Goal: Task Accomplishment & Management: Manage account settings

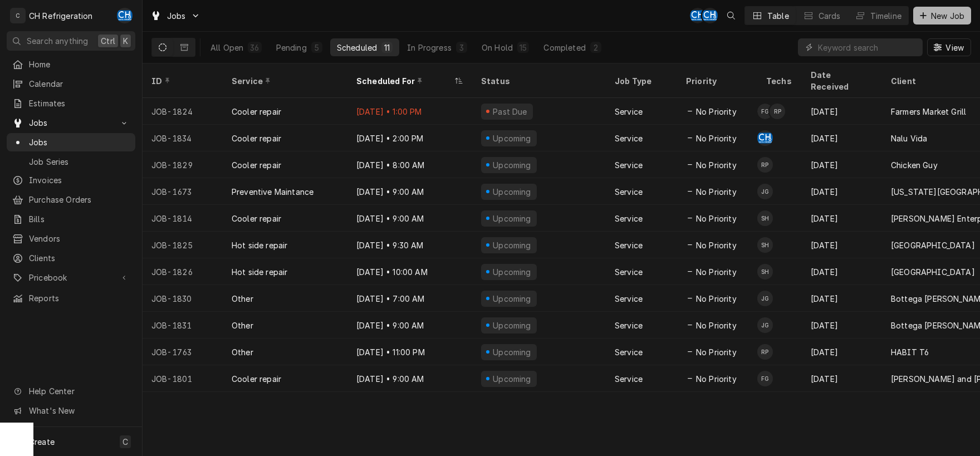
click at [919, 15] on div "Dynamic Content Wrapper" at bounding box center [923, 15] width 11 height 11
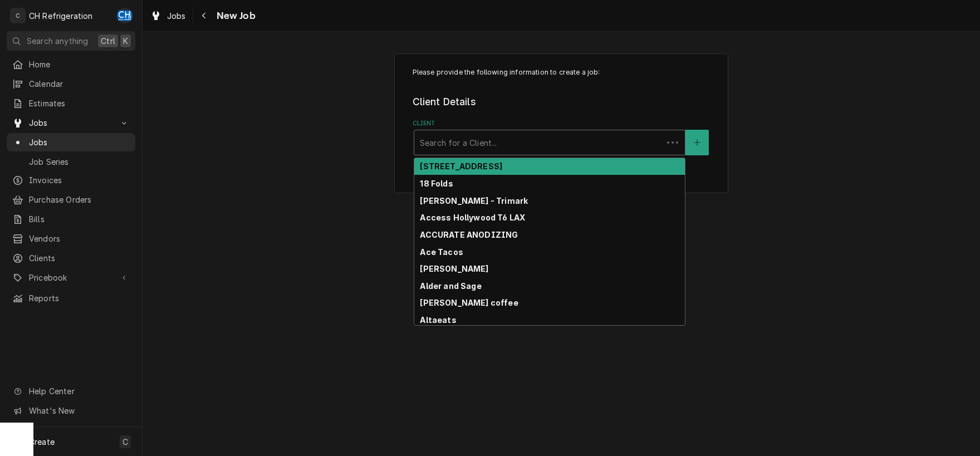
click at [633, 147] on div "Client" at bounding box center [538, 143] width 237 height 20
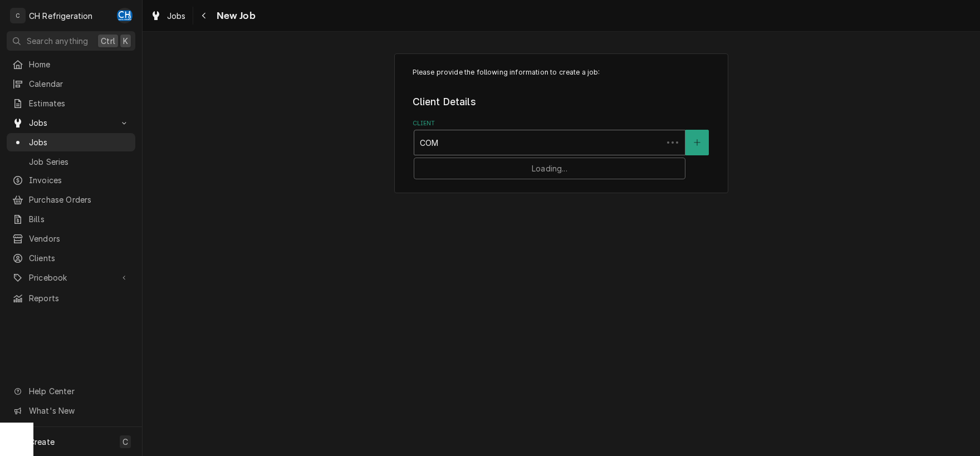
type input "COMM"
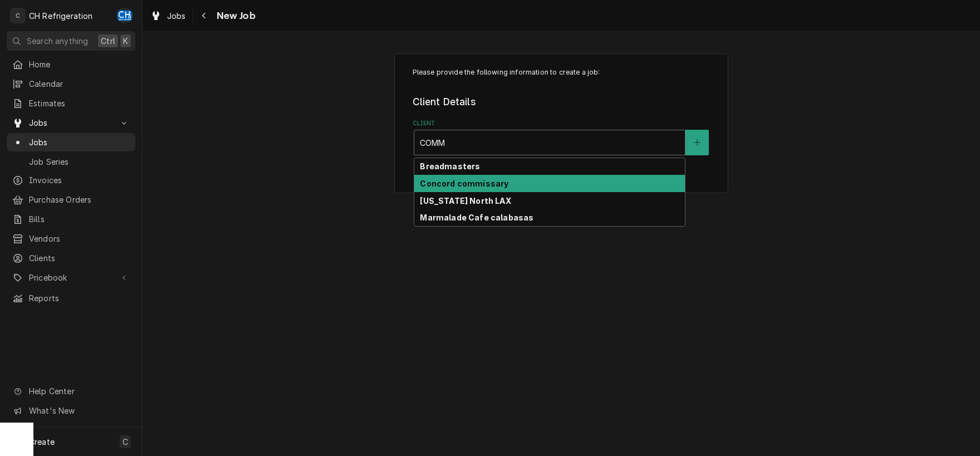
click at [506, 184] on div "Concord commissary" at bounding box center [549, 183] width 271 height 17
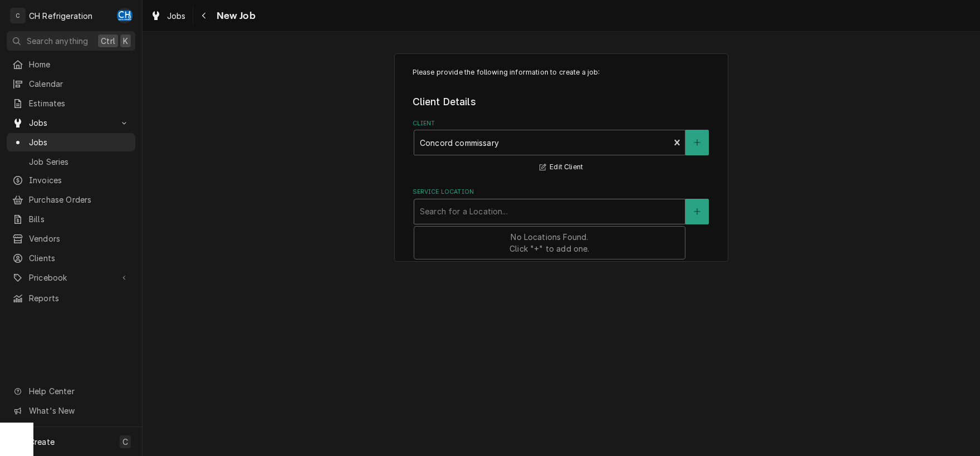
click at [576, 209] on div "Service Location" at bounding box center [550, 212] width 260 height 20
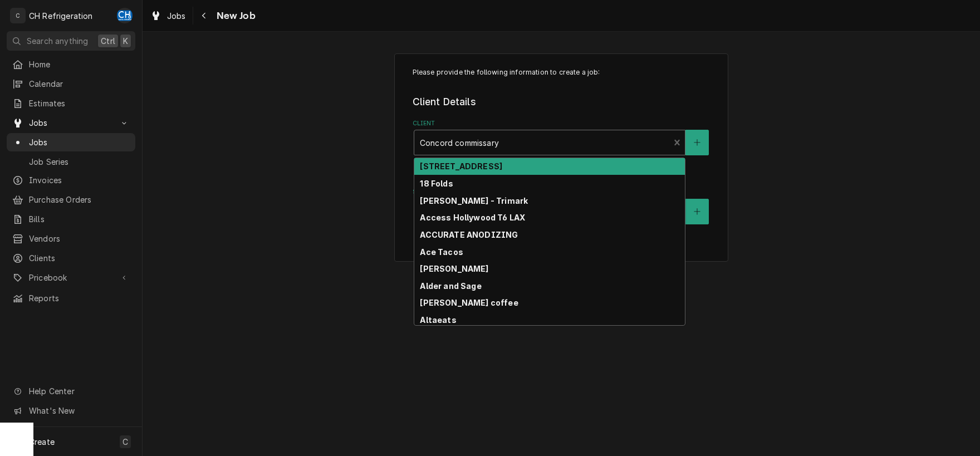
click at [613, 140] on div "Client" at bounding box center [542, 143] width 244 height 20
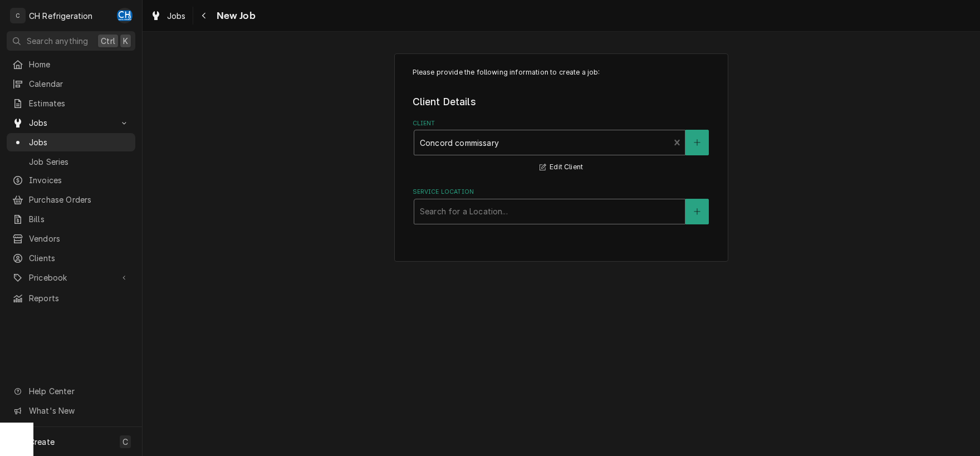
click at [644, 211] on div "Service Location" at bounding box center [550, 212] width 260 height 20
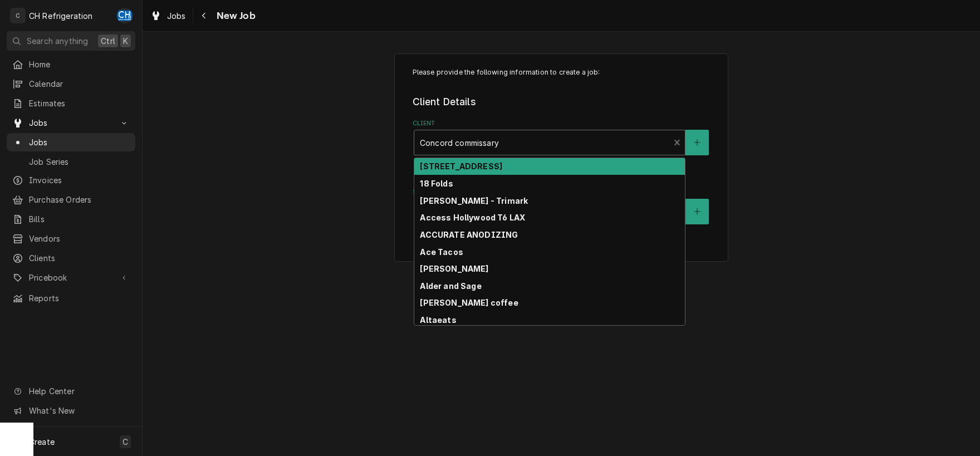
click at [550, 135] on div "Client" at bounding box center [542, 143] width 244 height 20
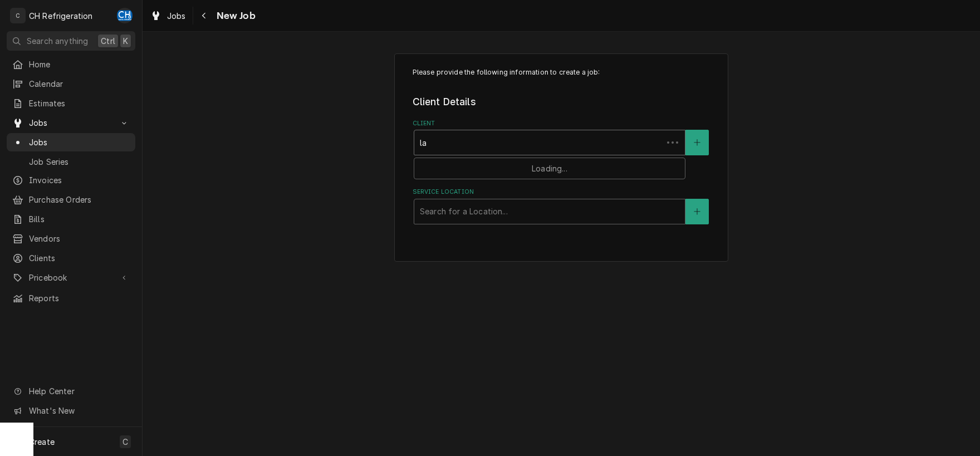
type input "lax"
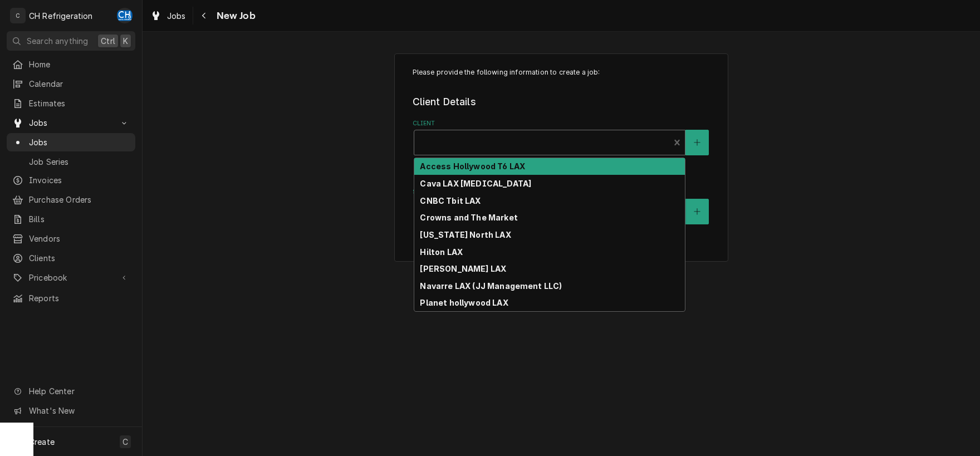
click at [462, 136] on div "Client" at bounding box center [542, 143] width 244 height 20
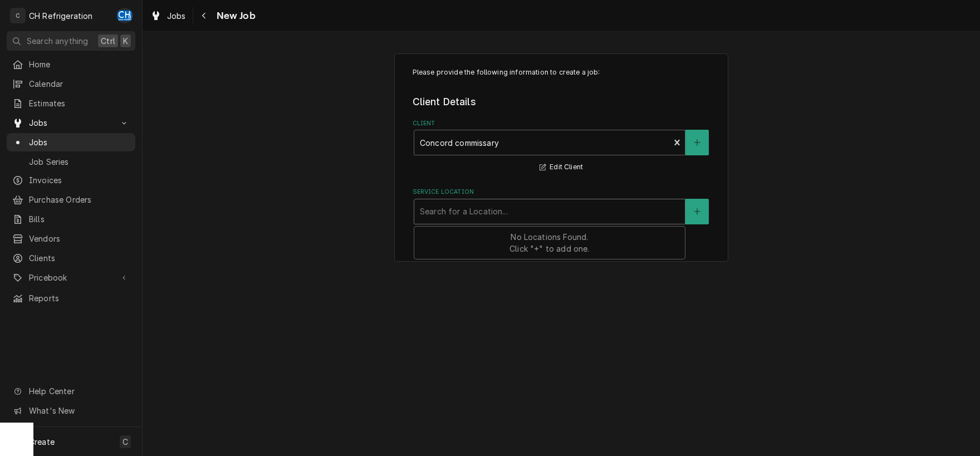
click at [600, 211] on div "Service Location" at bounding box center [550, 212] width 260 height 20
click at [554, 174] on button "Edit Client" at bounding box center [561, 167] width 47 height 14
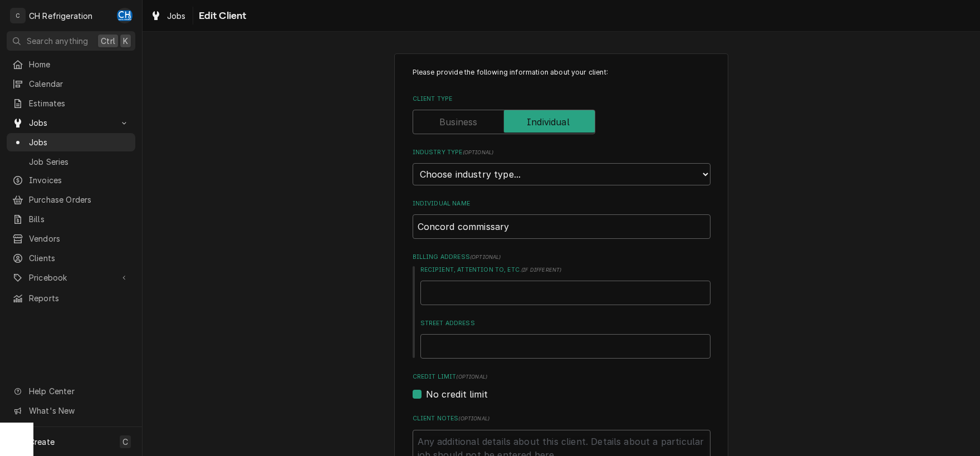
click at [451, 126] on label "Client Type" at bounding box center [504, 122] width 183 height 25
click at [451, 126] on input "Client Type" at bounding box center [504, 122] width 173 height 25
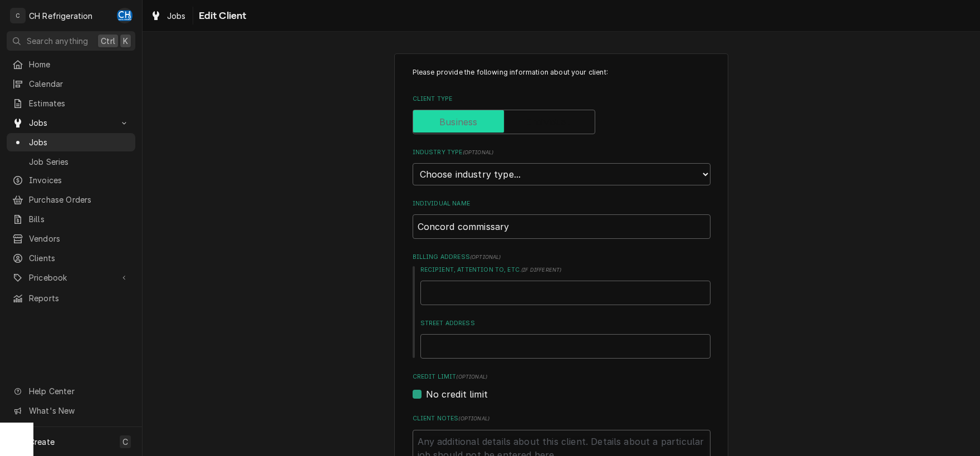
checkbox input "false"
type textarea "x"
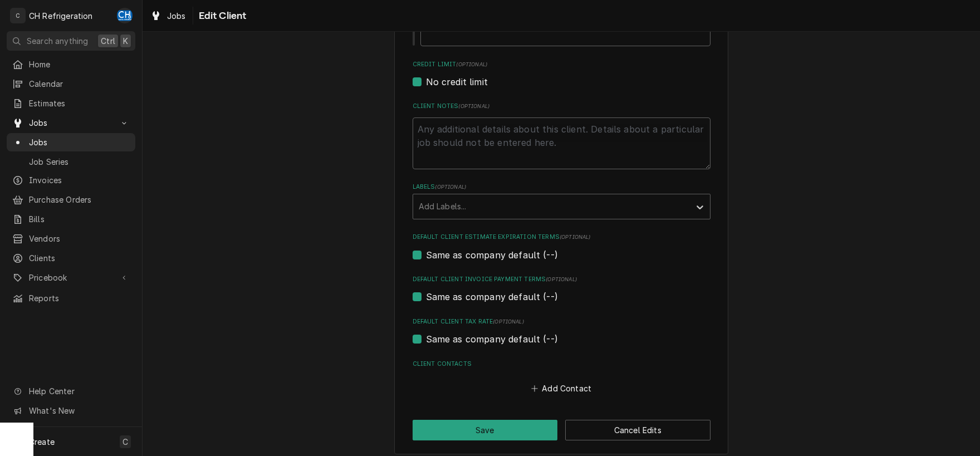
scroll to position [319, 0]
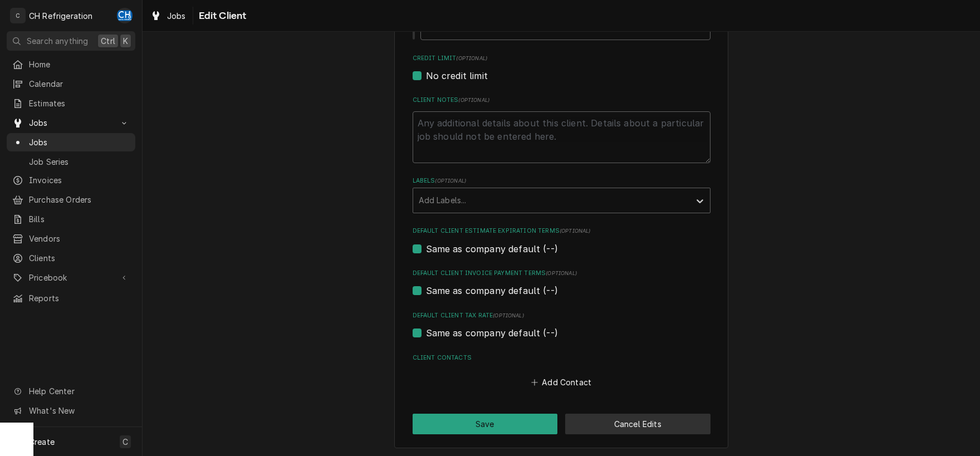
click at [632, 424] on button "Cancel Edits" at bounding box center [637, 424] width 145 height 21
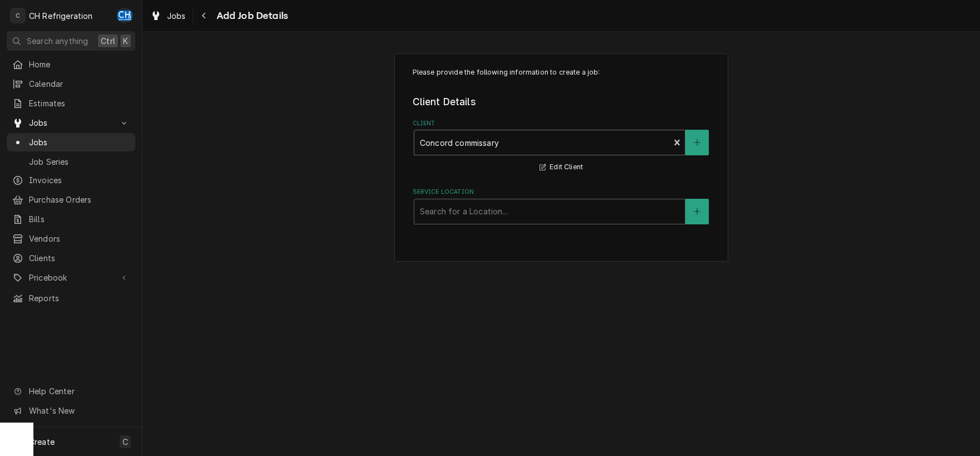
click at [526, 148] on div "Client" at bounding box center [542, 143] width 244 height 20
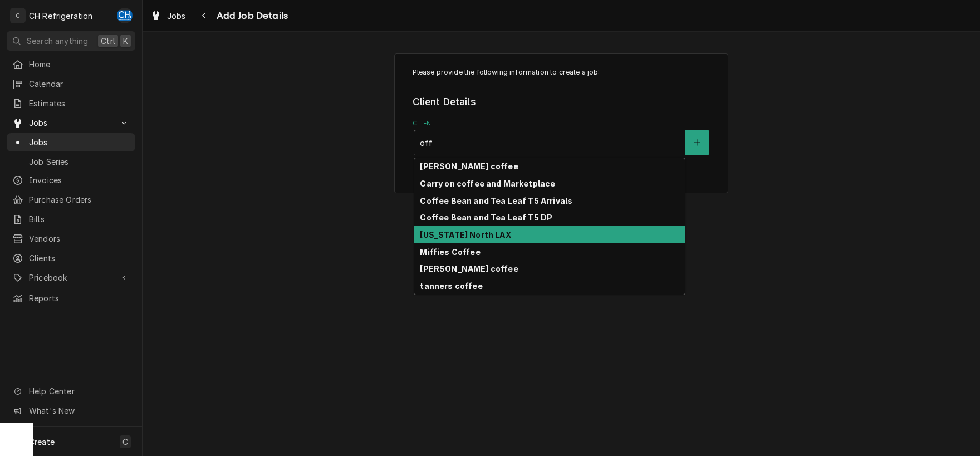
type input "off"
click at [785, 194] on div "Please provide the following information to create a job: Client Details Client…" at bounding box center [562, 122] width 838 height 159
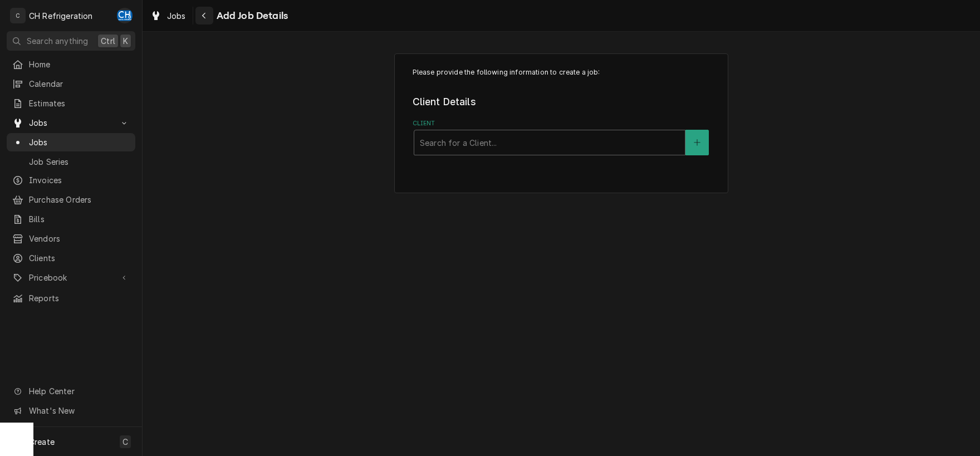
click at [213, 16] on span "Add Job Details" at bounding box center [250, 15] width 75 height 15
click at [207, 16] on div "Navigate back" at bounding box center [204, 15] width 11 height 11
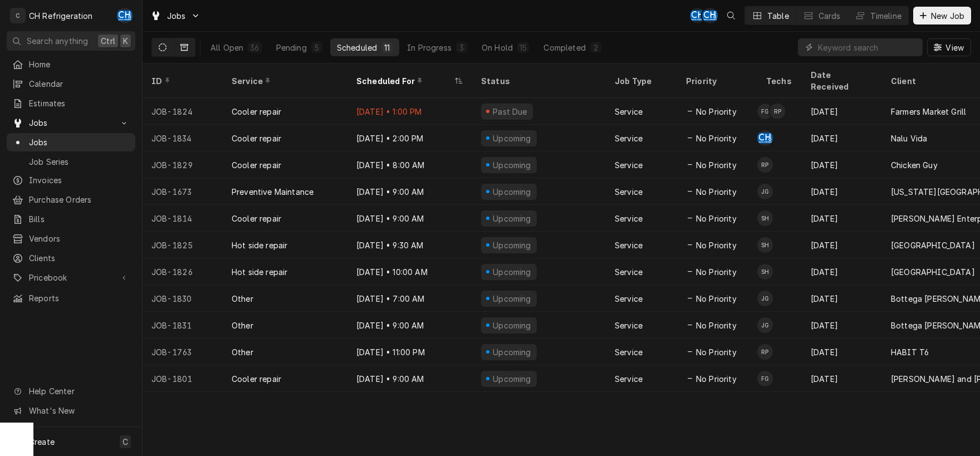
click at [184, 47] on icon "Dynamic Content Wrapper" at bounding box center [184, 47] width 8 height 7
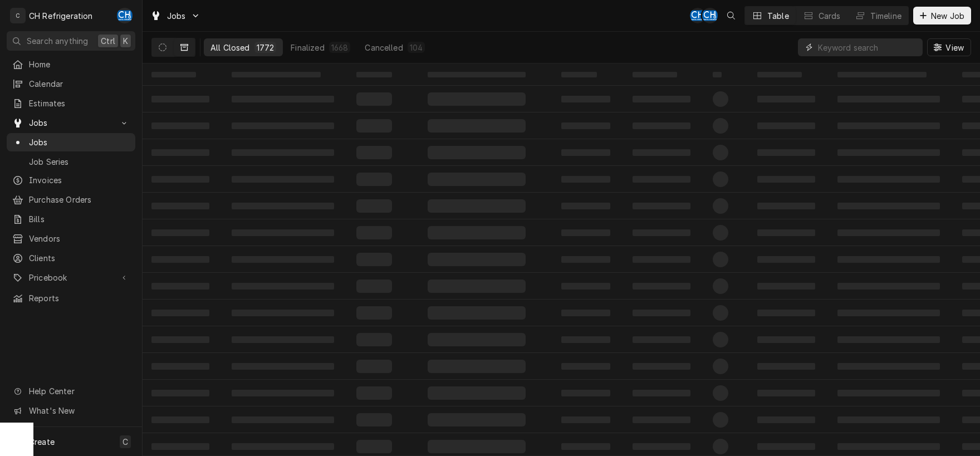
click at [841, 52] on input "Dynamic Content Wrapper" at bounding box center [867, 47] width 99 height 18
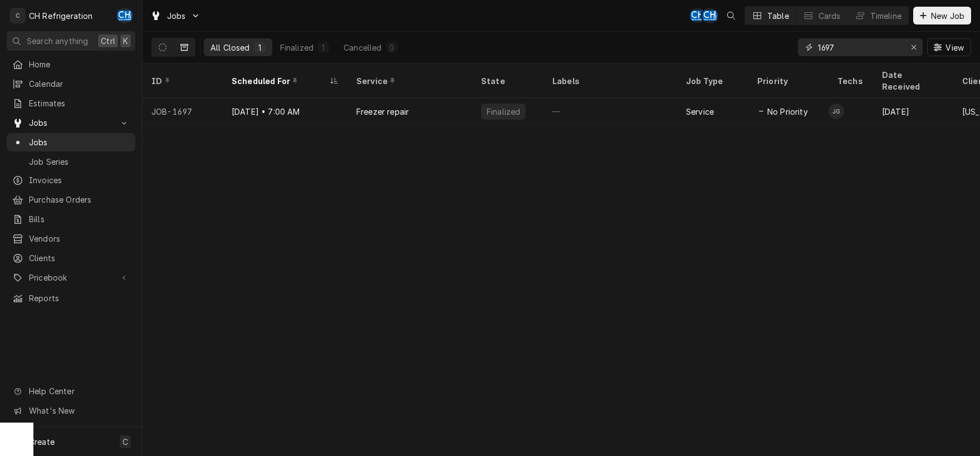
type input "1697"
click at [933, 18] on span "New Job" at bounding box center [948, 16] width 38 height 12
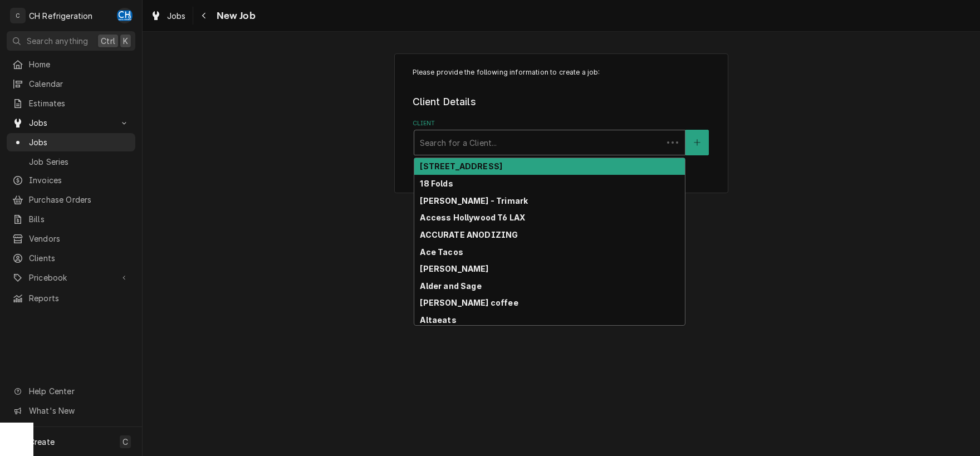
click at [538, 144] on div "Client" at bounding box center [538, 143] width 237 height 20
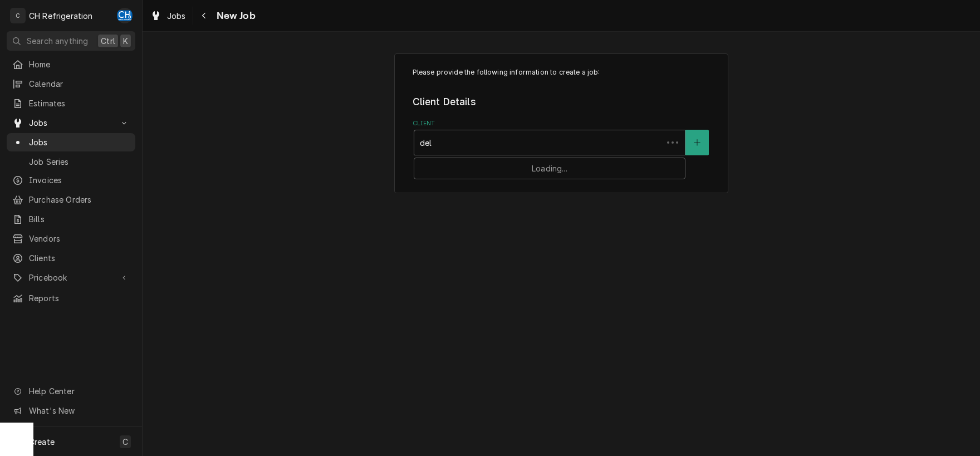
type input "dela"
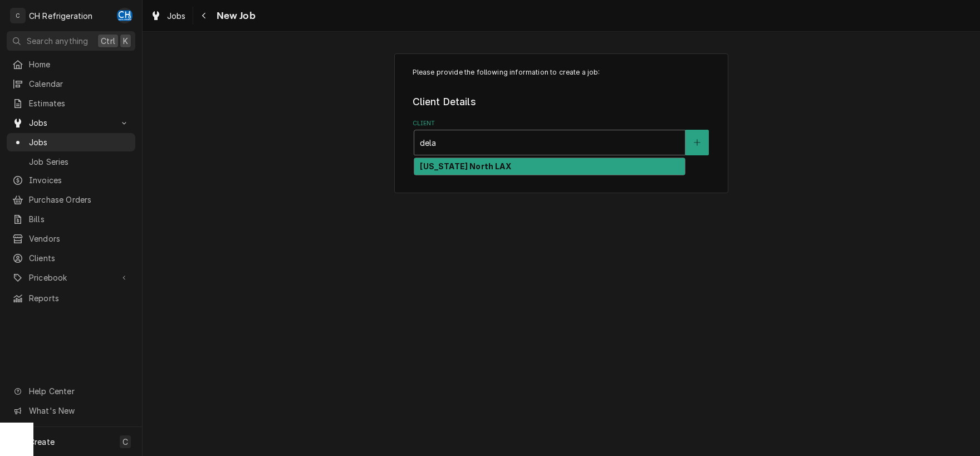
click at [528, 167] on div "[US_STATE] North LAX" at bounding box center [549, 166] width 271 height 17
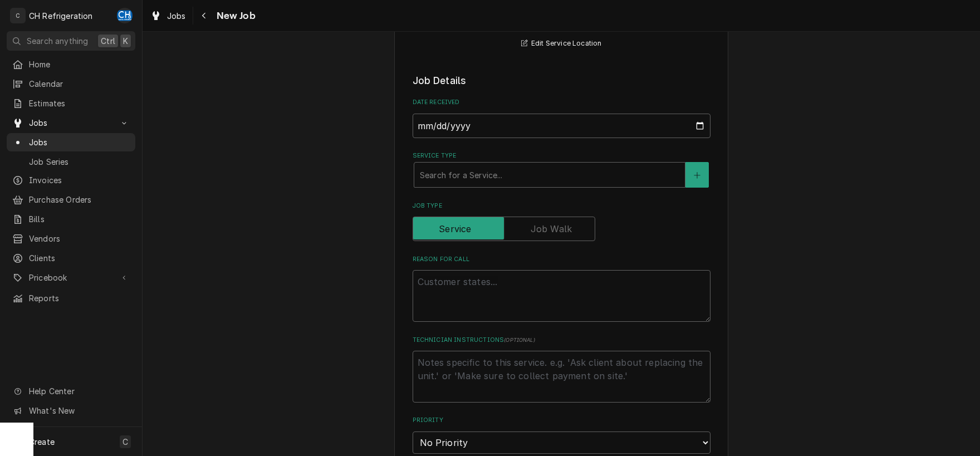
scroll to position [233, 0]
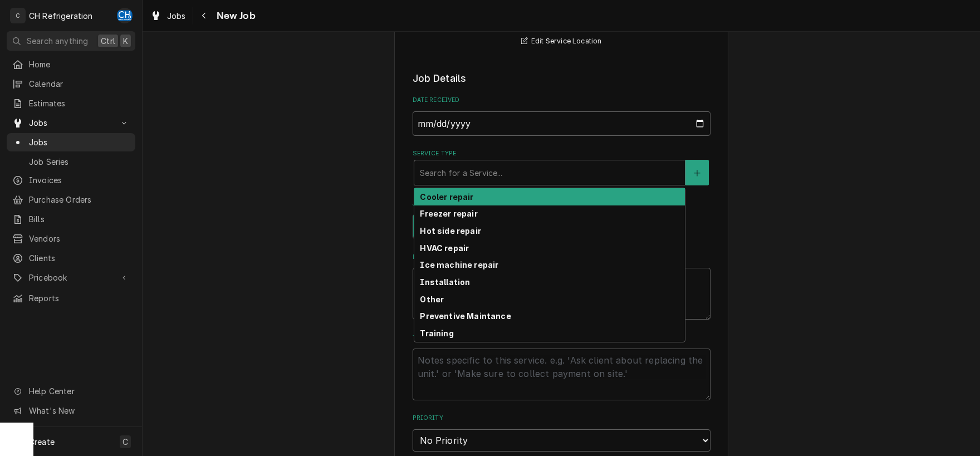
click at [475, 169] on div "Service Type" at bounding box center [550, 173] width 260 height 20
click at [469, 199] on strong "Cooler repair" at bounding box center [446, 196] width 53 height 9
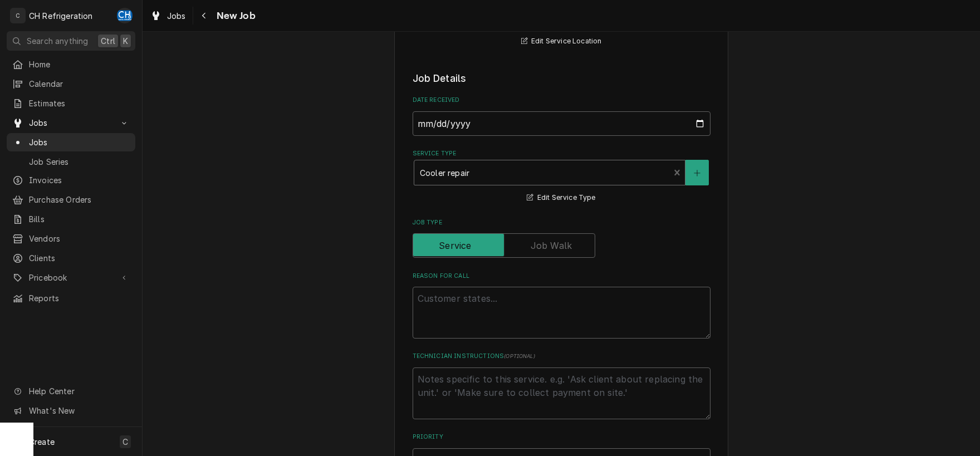
scroll to position [407, 0]
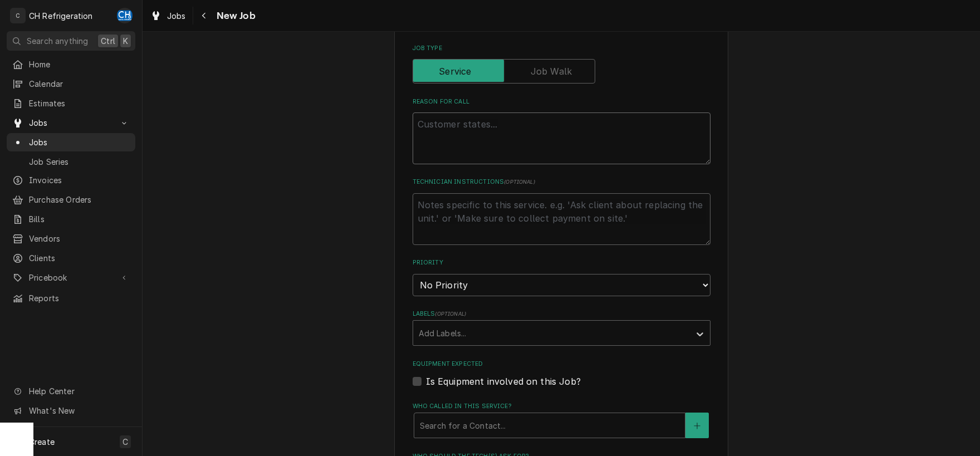
click at [570, 150] on textarea "Reason For Call" at bounding box center [562, 138] width 298 height 52
paste textarea "PER OUR CONVERSATION WITH CHRIS, PLEASE PROCEED WITH NOTES FROM LAST INPSECTION…"
type textarea "x"
type textarea "PER OUR CONVERSATION WITH CHRIS, PLEASE PROCEED WITH NOTES FROM LAST INPSECTION…"
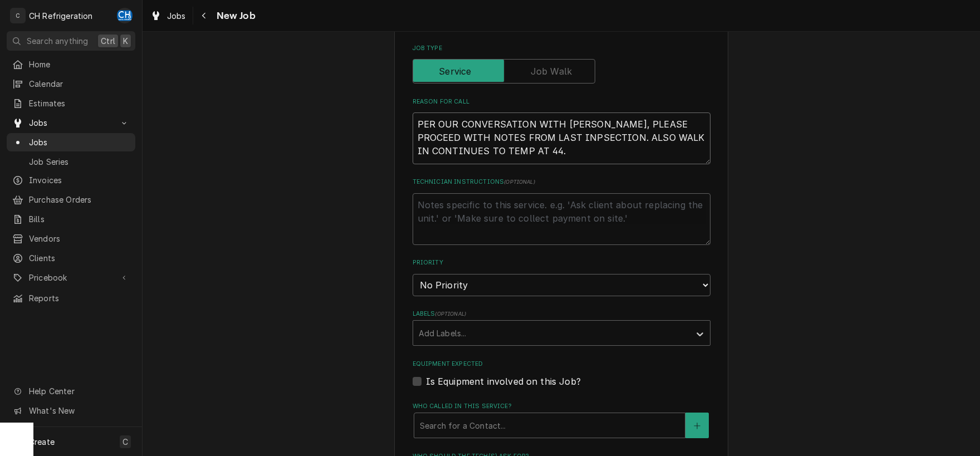
type textarea "x"
type textarea "PER OUR CONVERSATION WITH CHRIS, PLEASE PROCEED WITH NOTES FROM LAST INPSECTION…"
click at [476, 229] on textarea "Technician Instructions ( optional )" at bounding box center [562, 219] width 298 height 52
type textarea "x"
type textarea "S"
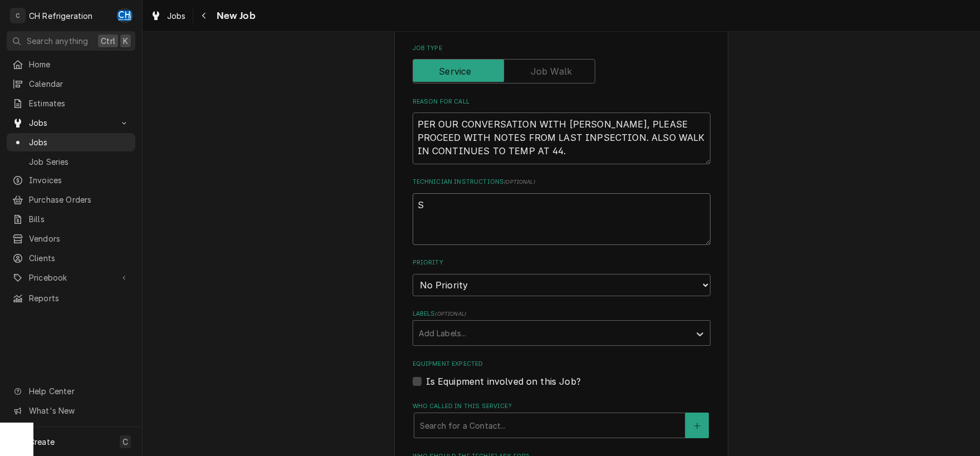
type textarea "x"
type textarea "SC"
type textarea "x"
type textarea "SC"
type textarea "x"
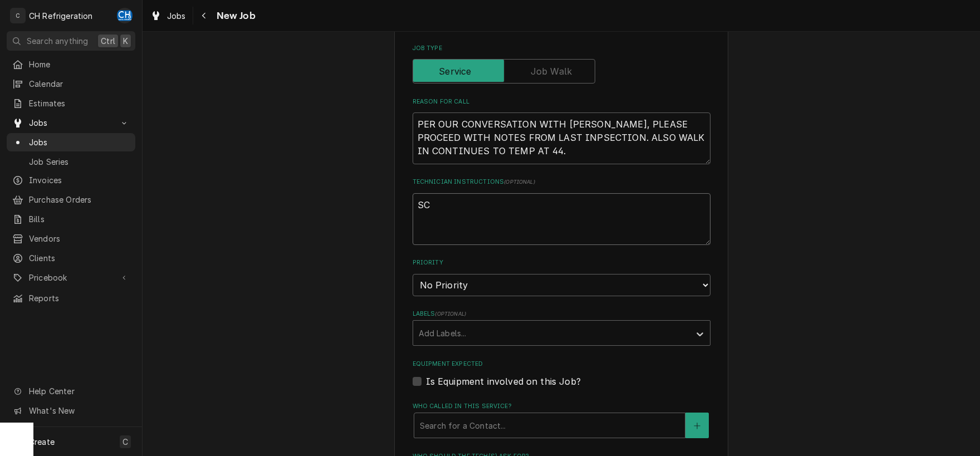
type textarea "SC #"
type textarea "x"
type textarea "SC"
type textarea "x"
type textarea "SC"
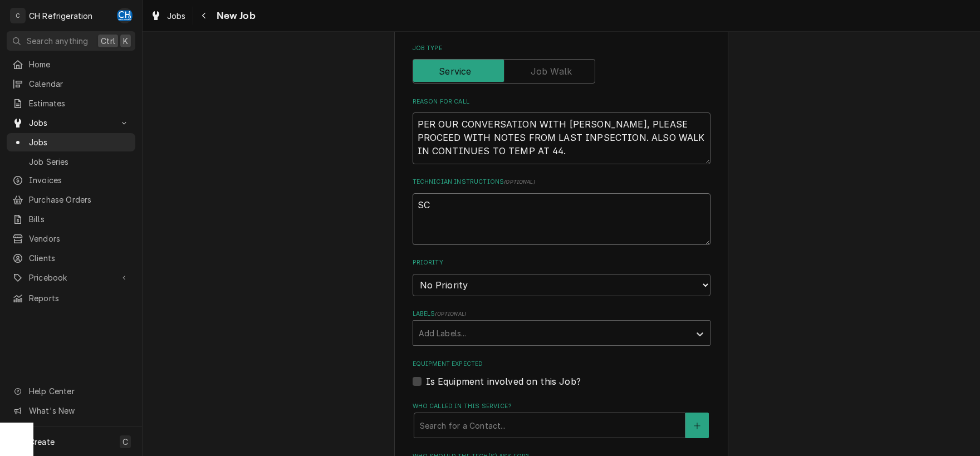
type textarea "x"
type textarea "S"
type textarea "x"
type textarea "R"
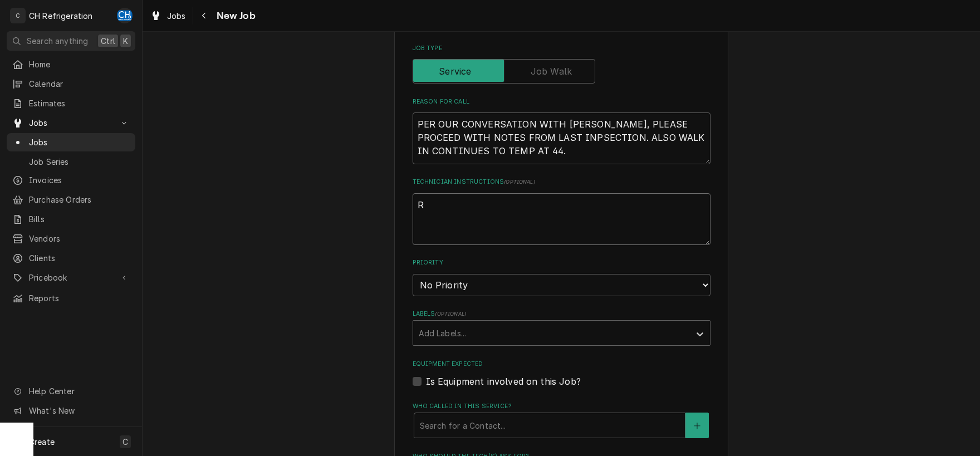
type textarea "x"
type textarea "Re"
type textarea "x"
type textarea "Res"
type textarea "x"
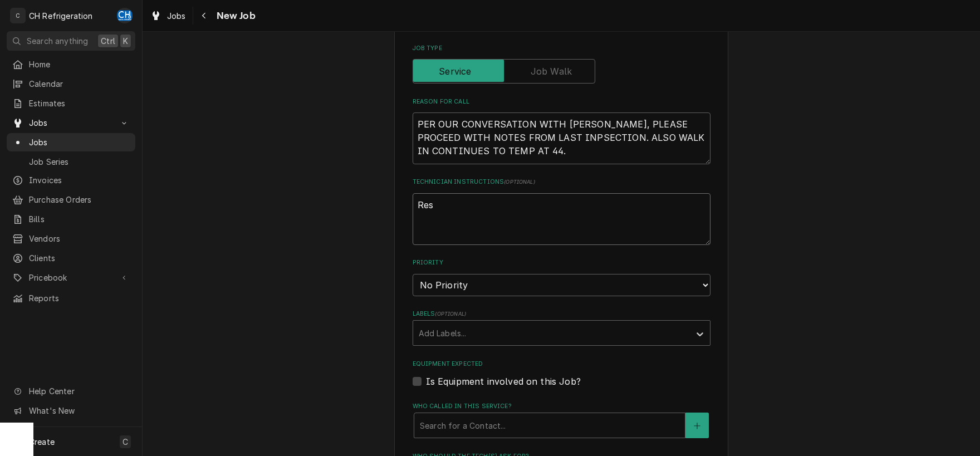
type textarea "ResQ"
type textarea "x"
type textarea "ResQ"
type textarea "x"
type textarea "ResQ #"
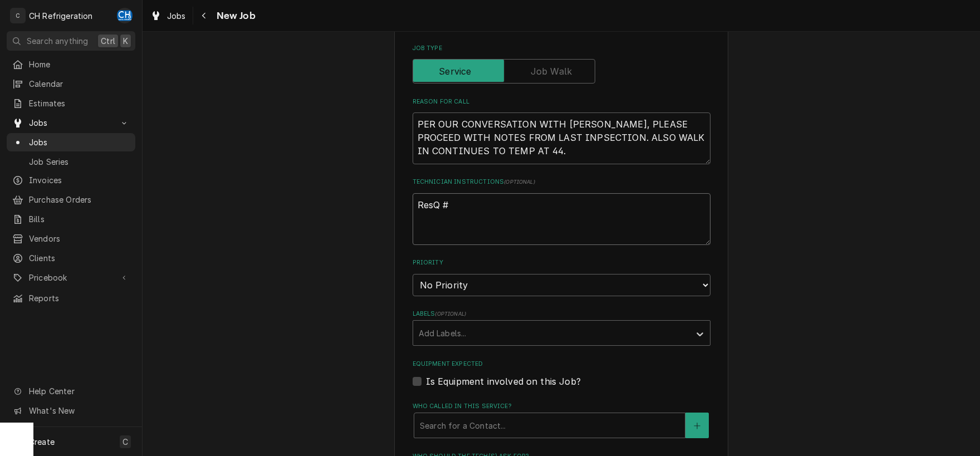
type textarea "x"
type textarea "ResQ #R"
type textarea "x"
type textarea "ResQ #R0"
type textarea "x"
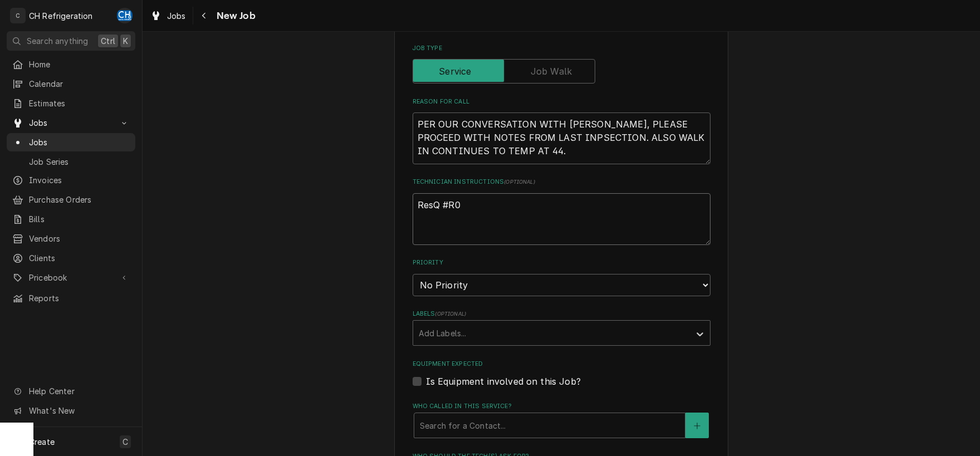
type textarea "ResQ #R07"
type textarea "x"
type textarea "ResQ #R075"
type textarea "x"
type textarea "ResQ #R0750"
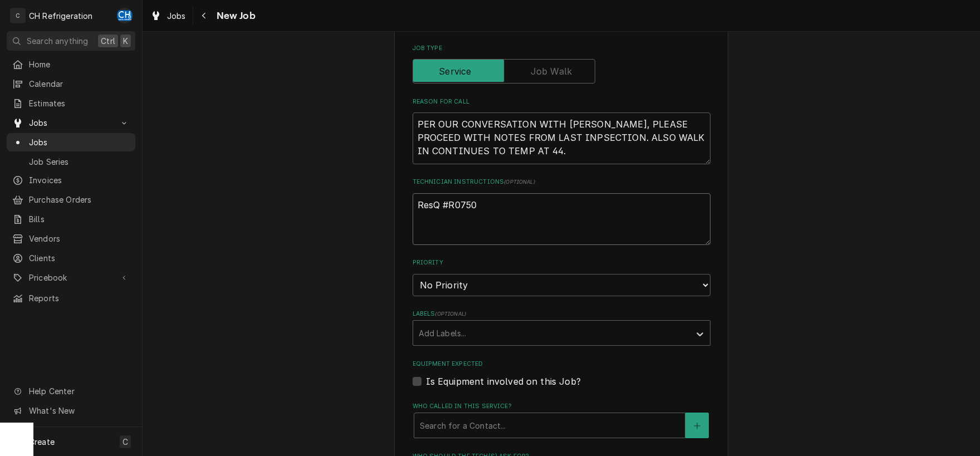
type textarea "x"
type textarea "ResQ #R07501"
type textarea "x"
type textarea "ResQ #R075015"
type textarea "x"
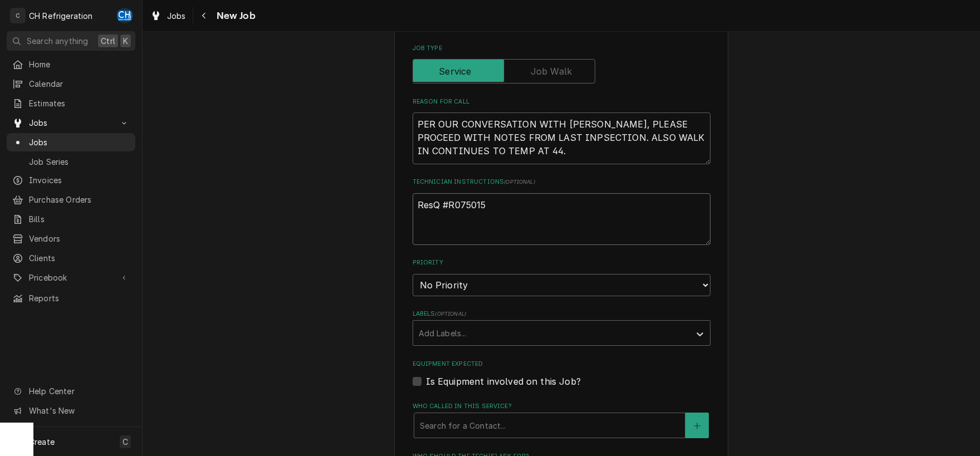
type textarea "ResQ #R0750152"
click at [419, 209] on textarea "ResQ #R0750152" at bounding box center [562, 219] width 298 height 52
type textarea "x"
type textarea "sResQ #R0750152"
type textarea "x"
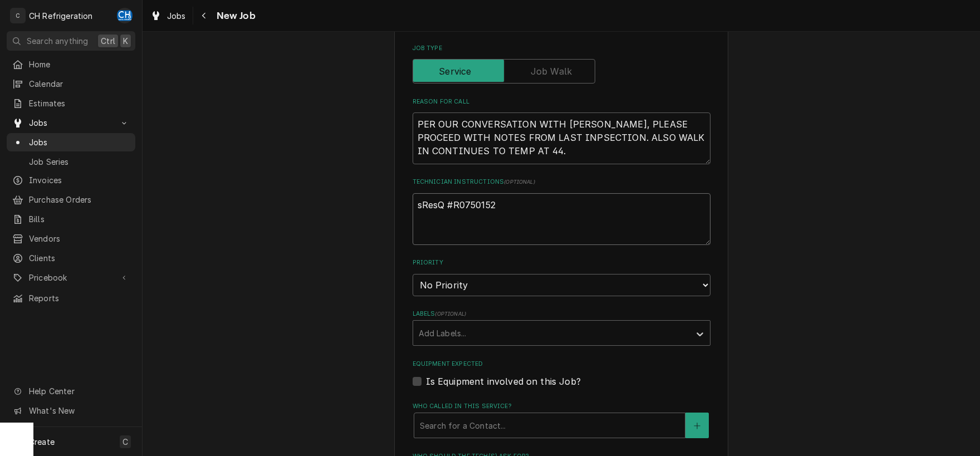
type textarea "siResQ #R0750152"
type textarea "x"
type textarea "sigResQ #R0750152"
type textarea "x"
type textarea "signResQ #R0750152"
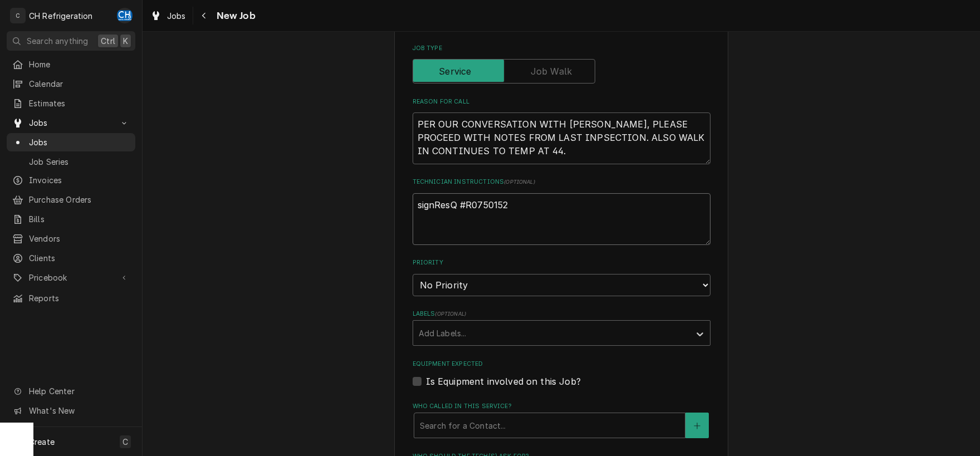
type textarea "x"
type textarea "sign ResQ #R0750152"
type textarea "x"
type textarea "sign iResQ #R0750152"
type textarea "x"
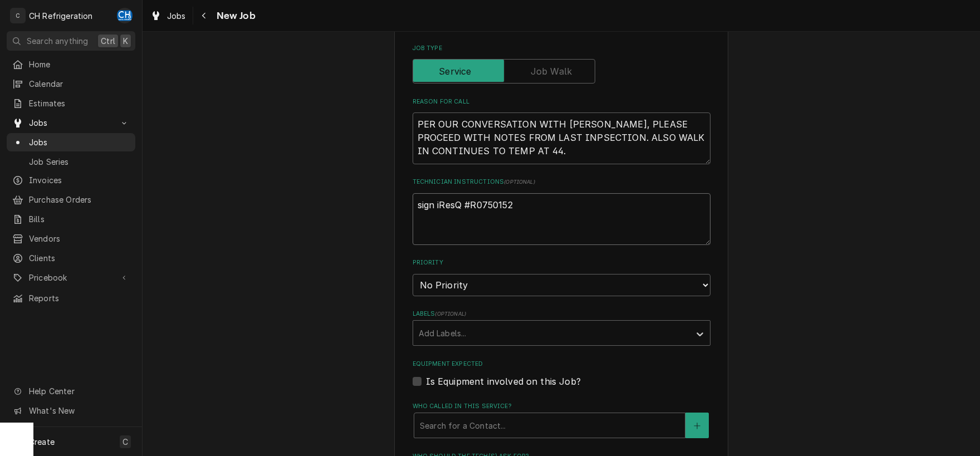
type textarea "sign inResQ #R0750152"
type textarea "x"
type textarea "sign intResQ #R0750152"
type textarea "x"
type textarea "sign intoResQ #R0750152"
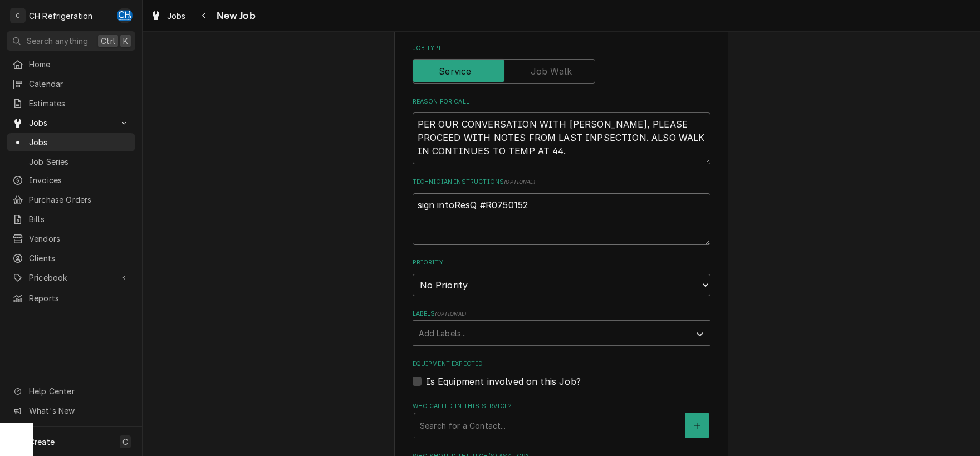
type textarea "x"
type textarea "sign into ResQ #R0750152"
type textarea "x"
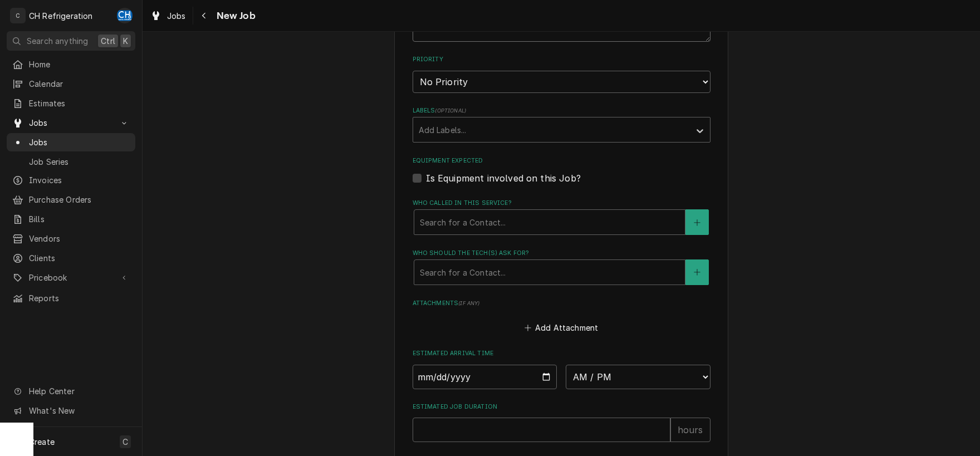
scroll to position [0, 0]
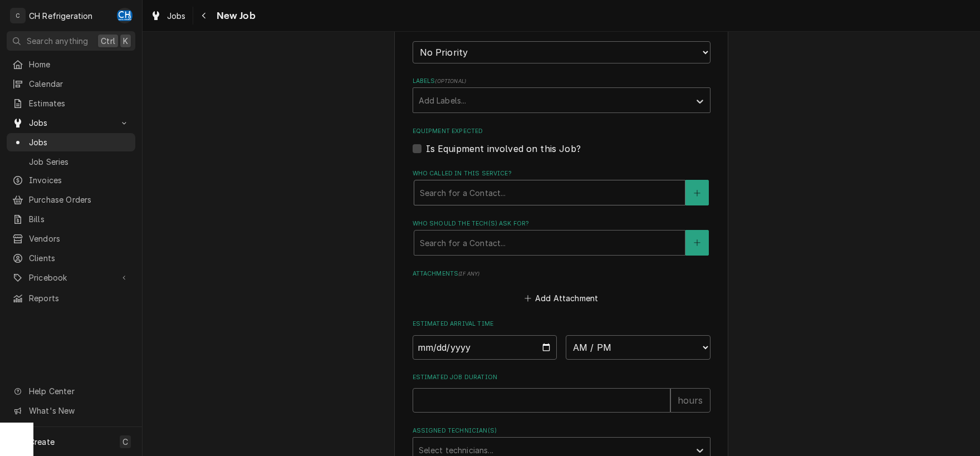
type textarea "sign into ResQ #R0750152"
click at [561, 189] on div "Who called in this service?" at bounding box center [550, 193] width 260 height 20
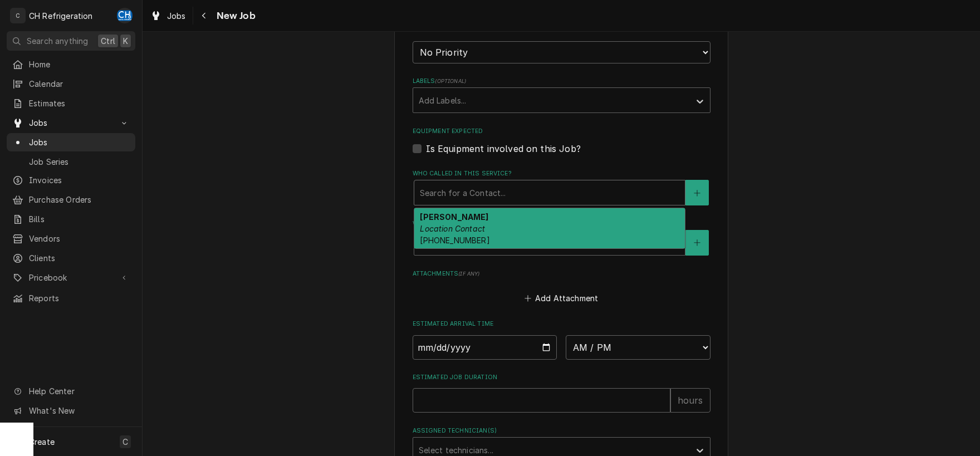
click at [553, 223] on div "Omar Location Contact (310) 486-6267" at bounding box center [549, 228] width 271 height 41
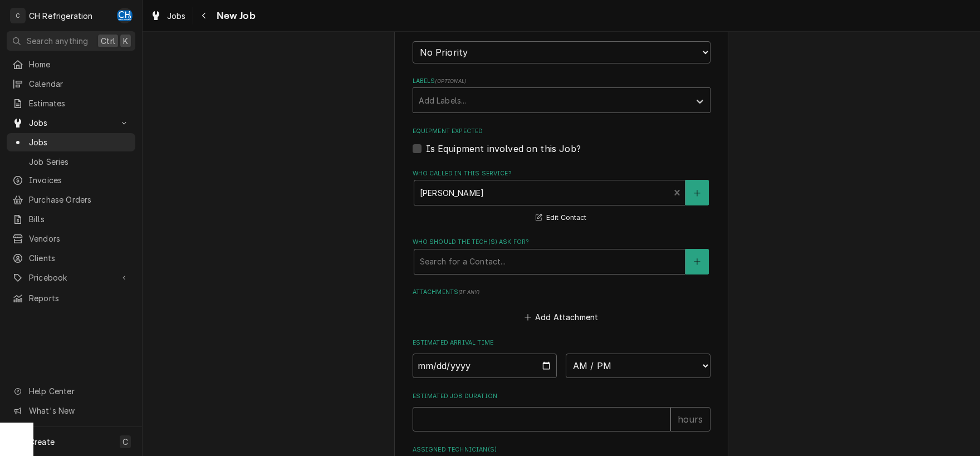
click at [520, 261] on div "Who should the tech(s) ask for?" at bounding box center [550, 262] width 260 height 20
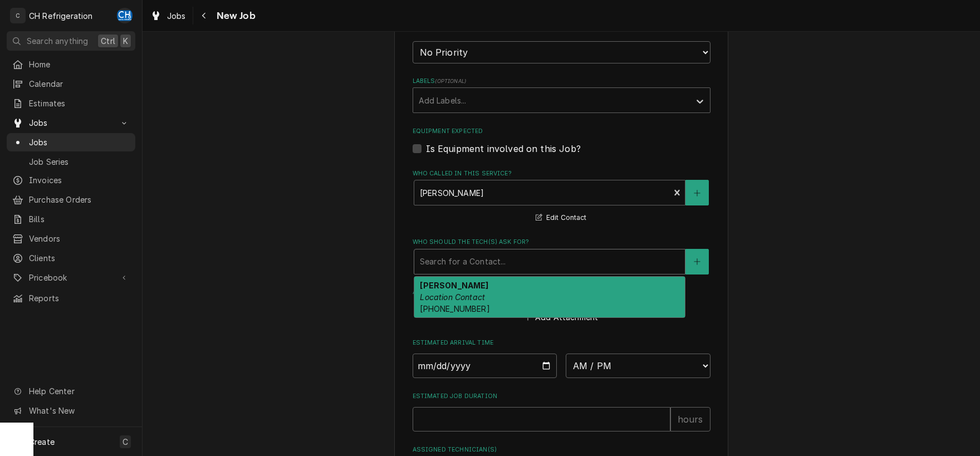
click at [511, 292] on div "Omar Location Contact (310) 486-6267" at bounding box center [549, 297] width 271 height 41
type textarea "x"
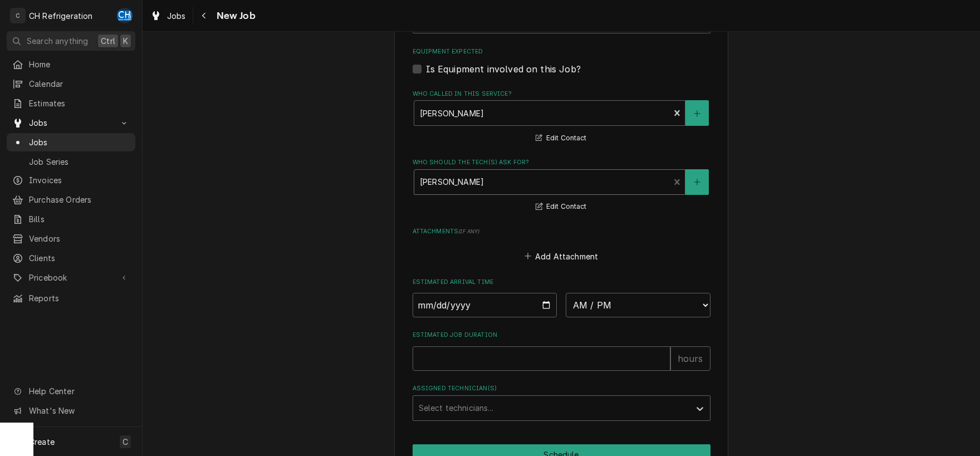
scroll to position [778, 0]
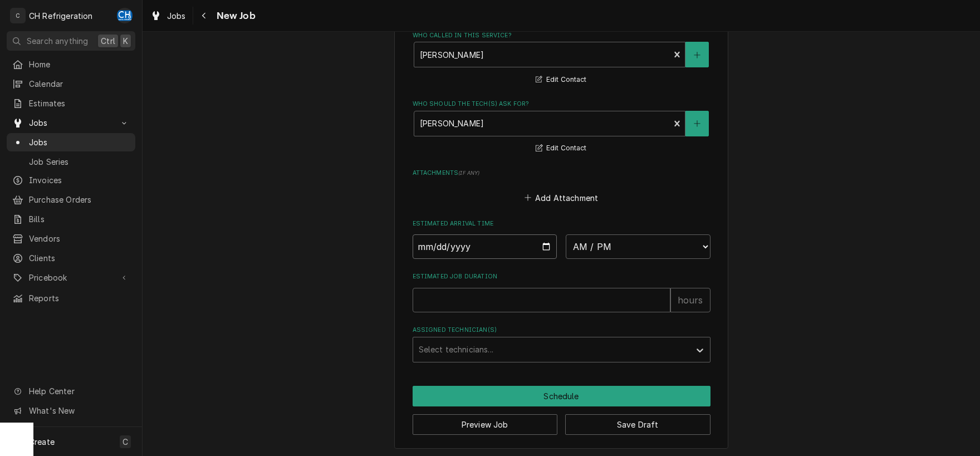
click at [544, 245] on input "Date" at bounding box center [485, 246] width 145 height 25
type input "2025-09-02"
type textarea "x"
click at [566, 234] on select "AM / PM 6:00 AM 6:15 AM 6:30 AM 6:45 AM 7:00 AM 7:15 AM 7:30 AM 7:45 AM 8:00 AM…" at bounding box center [638, 246] width 145 height 25
select select "07:00:00"
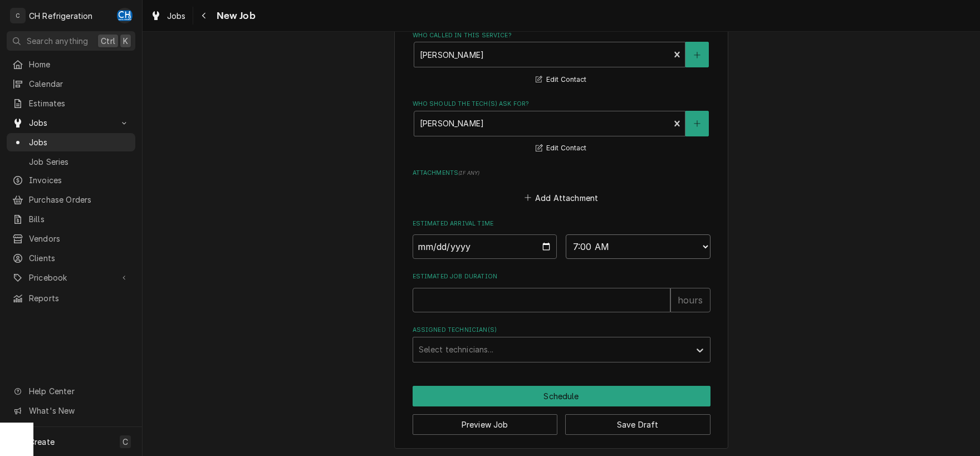
click option "7:00 AM" at bounding box center [0, 0] width 0 height 0
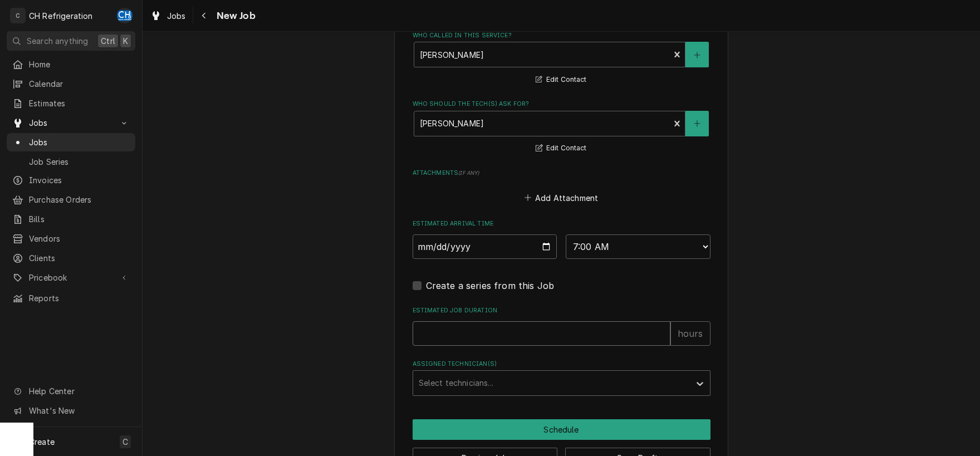
click at [508, 334] on input "Estimated Job Duration" at bounding box center [542, 333] width 258 height 25
type textarea "x"
type input "2"
type textarea "x"
type input "2"
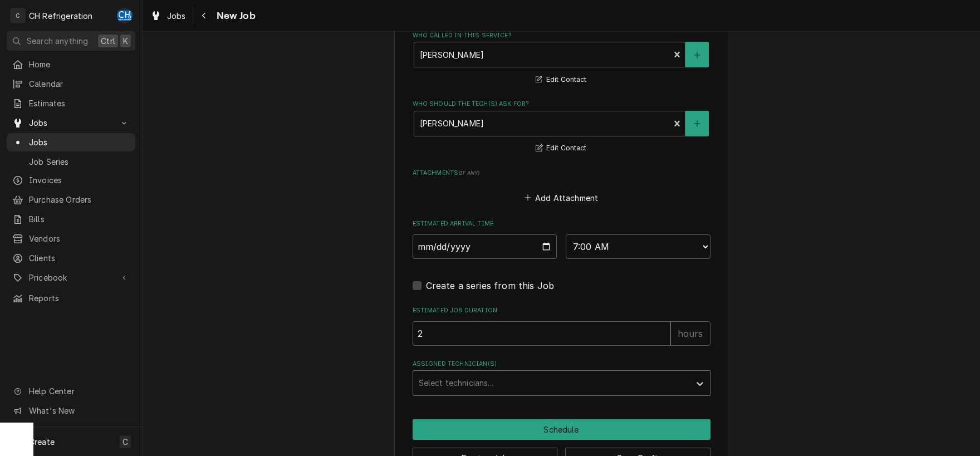
click at [508, 373] on div "Assigned Technician(s)" at bounding box center [552, 383] width 266 height 20
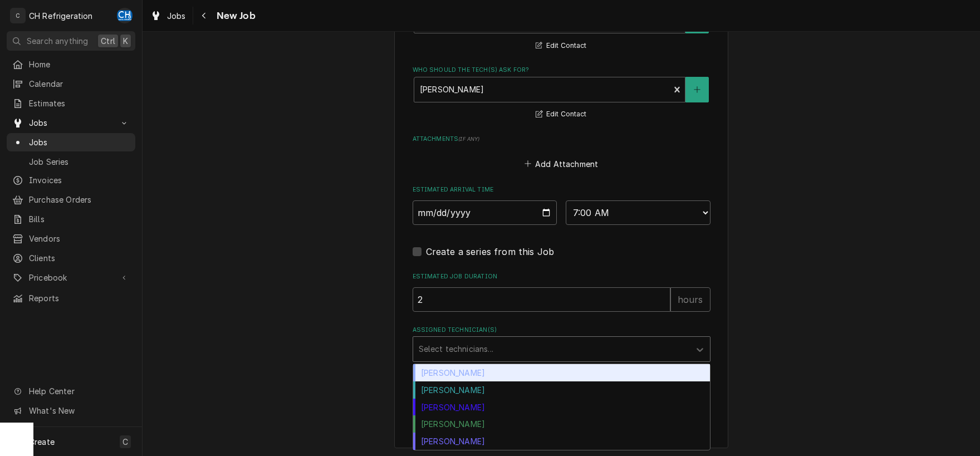
click at [461, 369] on div "Chris Hiraga" at bounding box center [561, 372] width 297 height 17
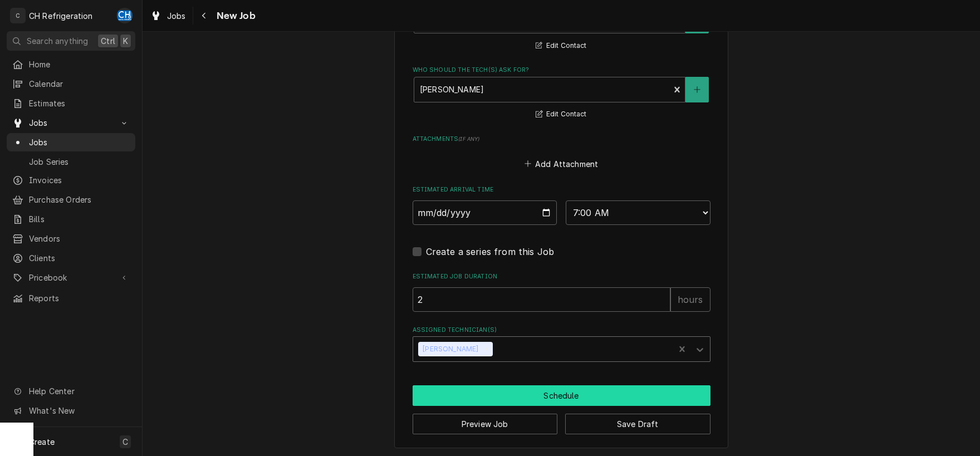
click at [549, 395] on button "Schedule" at bounding box center [562, 395] width 298 height 21
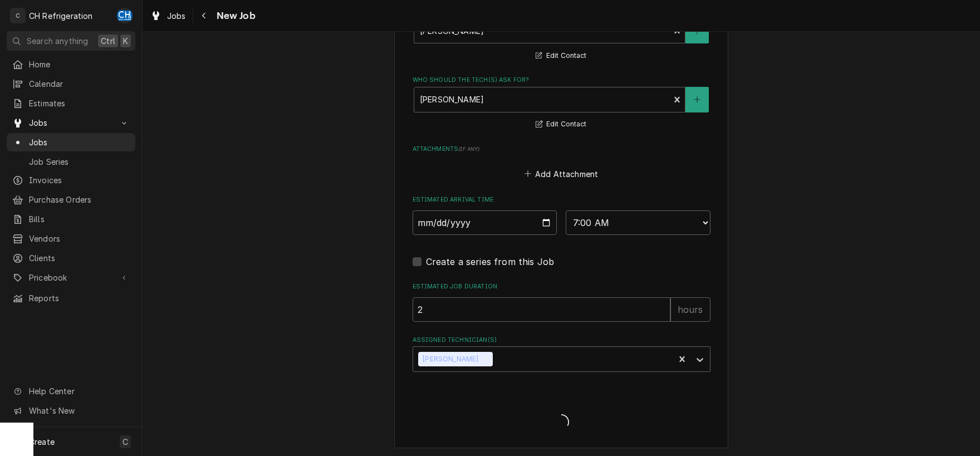
type textarea "x"
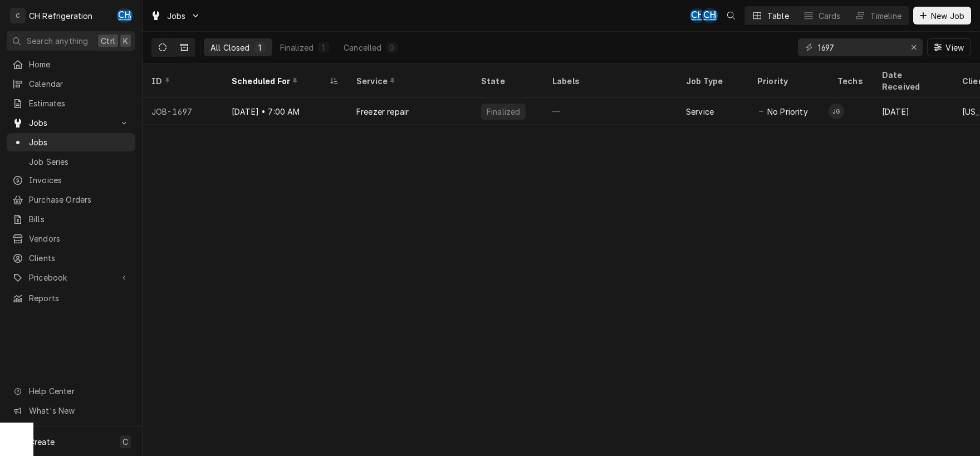
click at [159, 45] on icon "Dynamic Content Wrapper" at bounding box center [163, 47] width 8 height 8
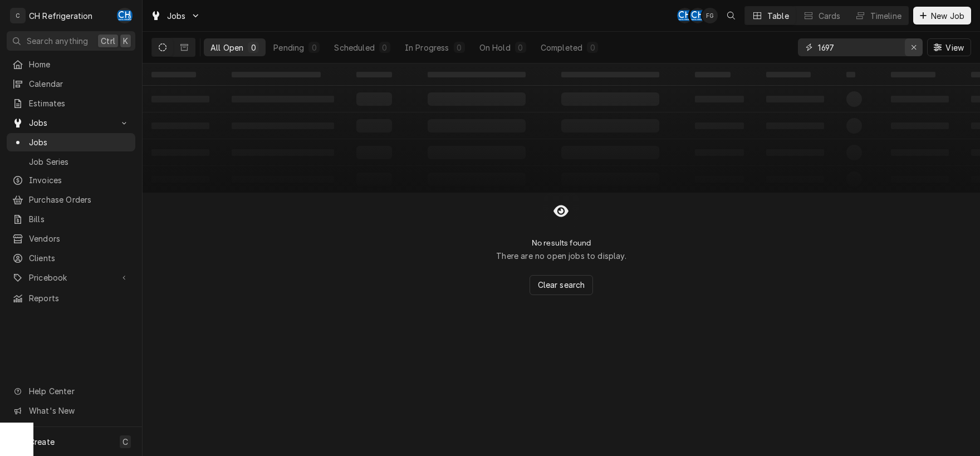
click at [916, 46] on icon "Erase input" at bounding box center [914, 47] width 4 height 4
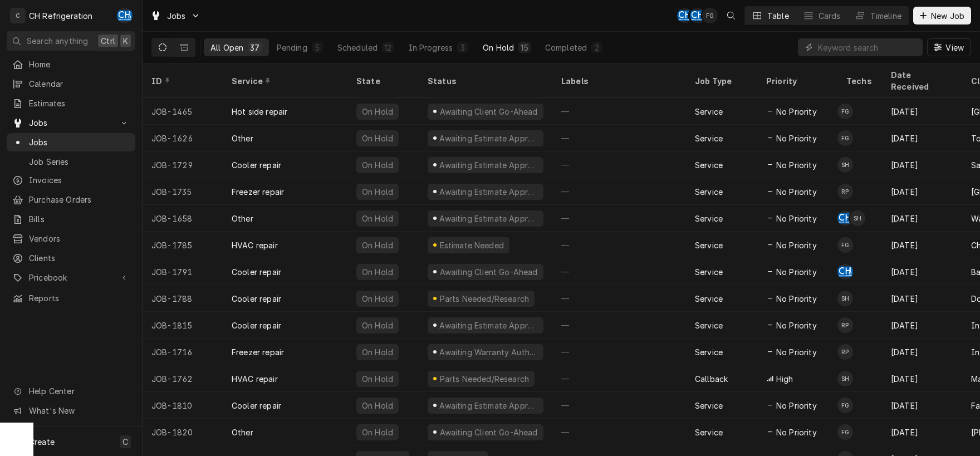
click at [503, 46] on div "On Hold" at bounding box center [498, 48] width 31 height 12
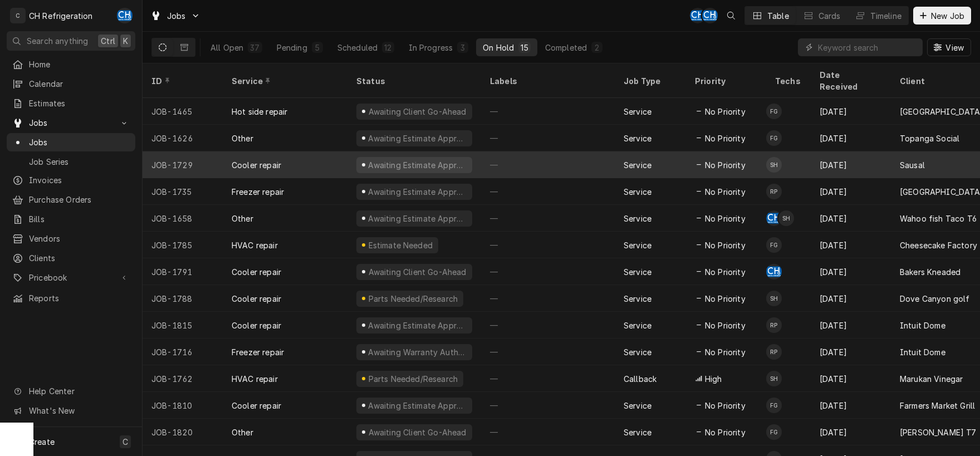
scroll to position [30, 0]
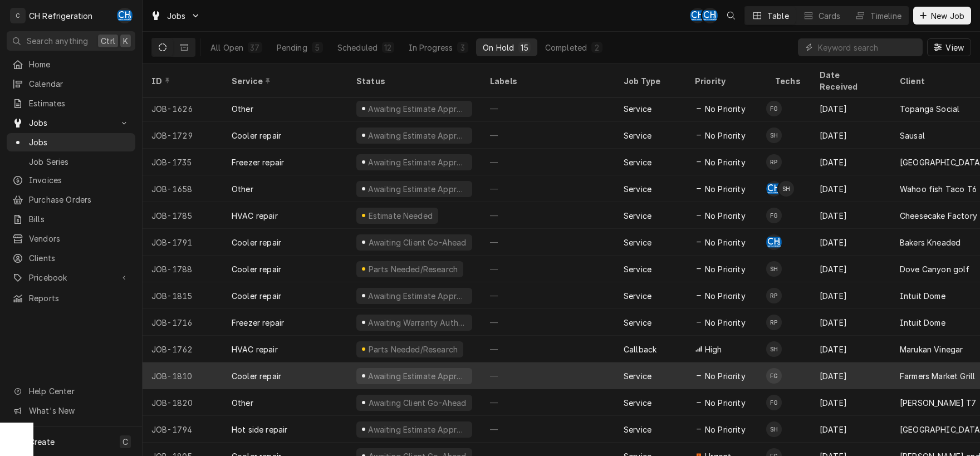
click at [506, 364] on div "—" at bounding box center [548, 376] width 134 height 27
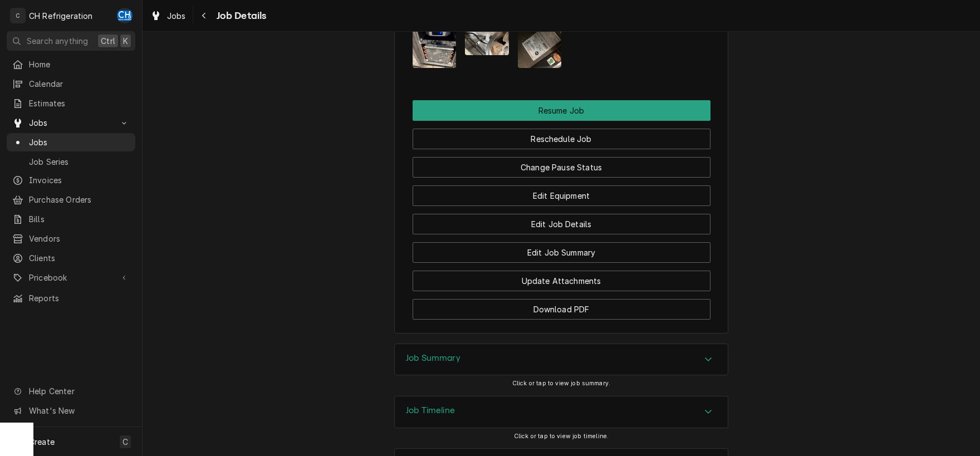
scroll to position [1047, 0]
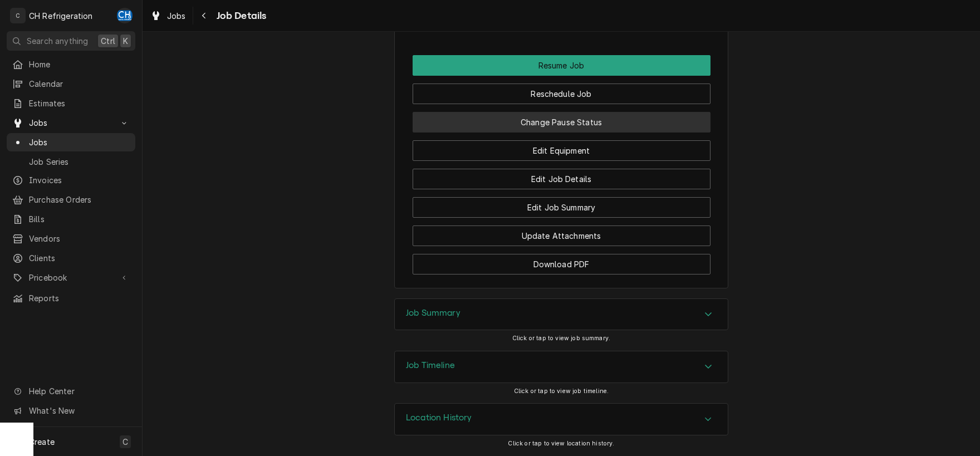
click at [616, 133] on button "Change Pause Status" at bounding box center [562, 122] width 298 height 21
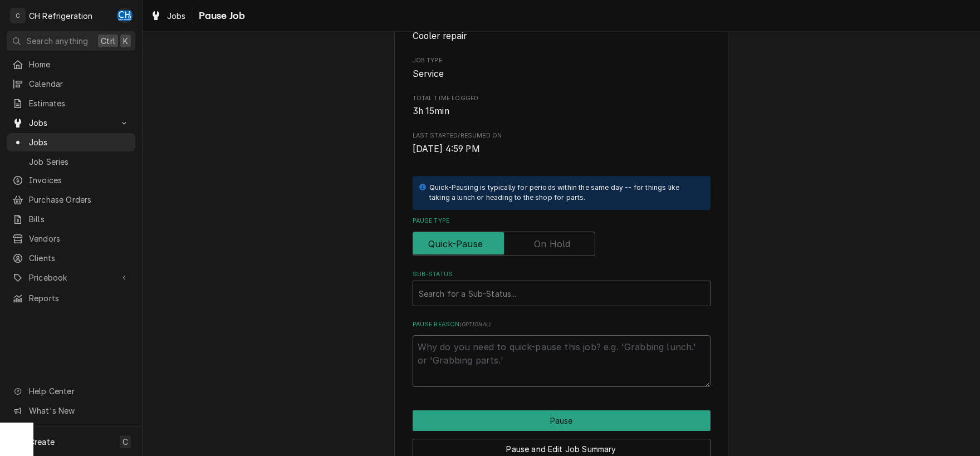
scroll to position [169, 0]
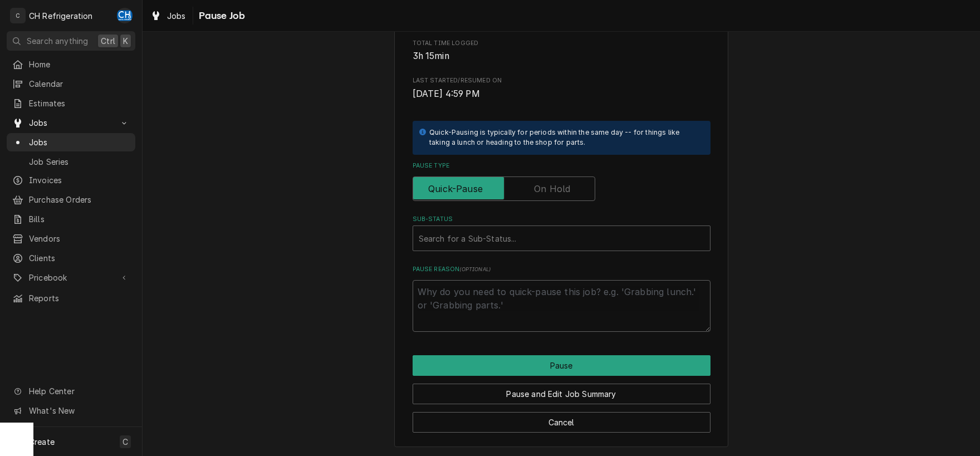
click at [559, 190] on label "Pause Type" at bounding box center [504, 189] width 183 height 25
click at [559, 190] on input "Pause Type" at bounding box center [504, 189] width 173 height 25
checkbox input "true"
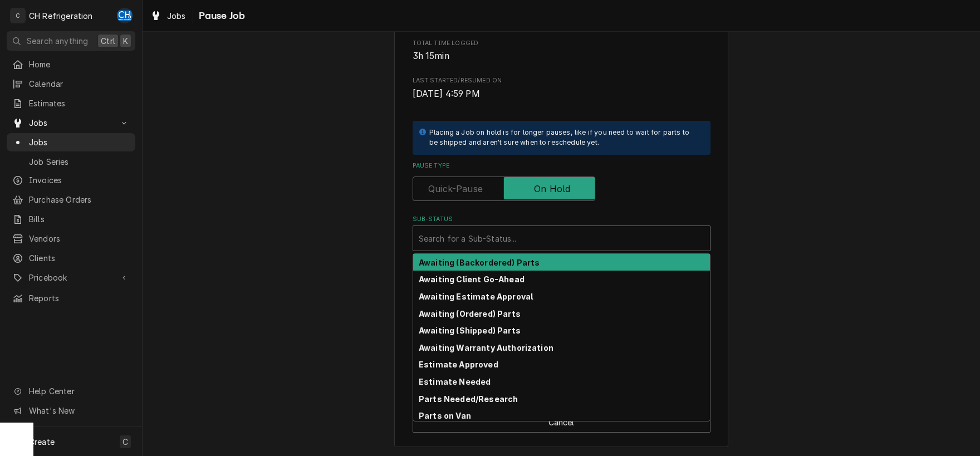
click at [433, 245] on div "Sub-Status" at bounding box center [562, 238] width 286 height 20
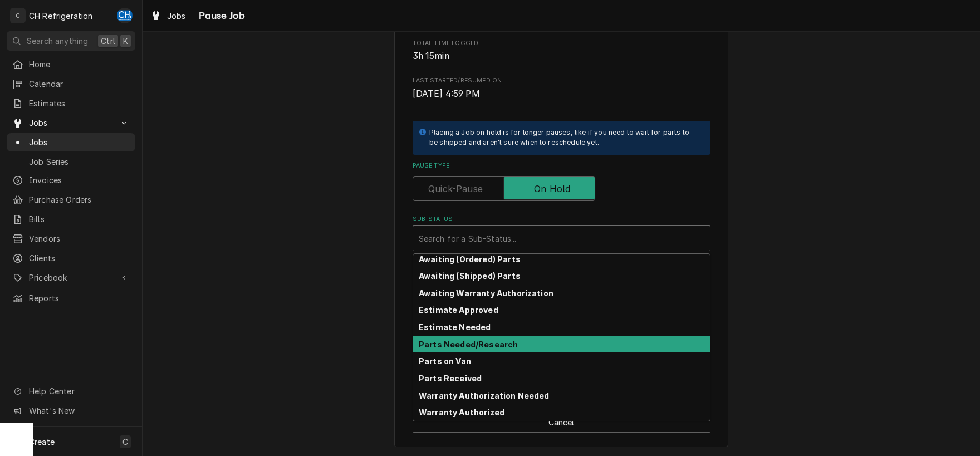
scroll to position [0, 0]
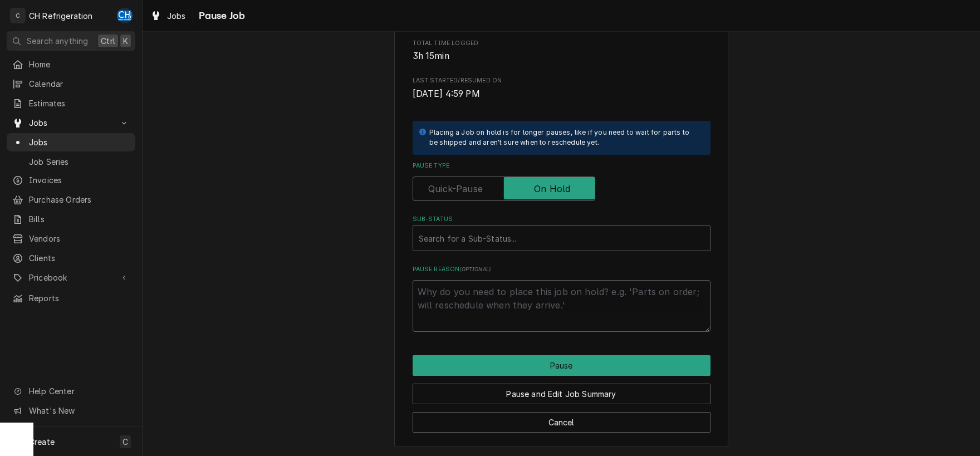
click at [865, 282] on div "Please confirm you'd like to pause this job. Roopairs Job ID JOB-1810 Service T…" at bounding box center [562, 166] width 838 height 582
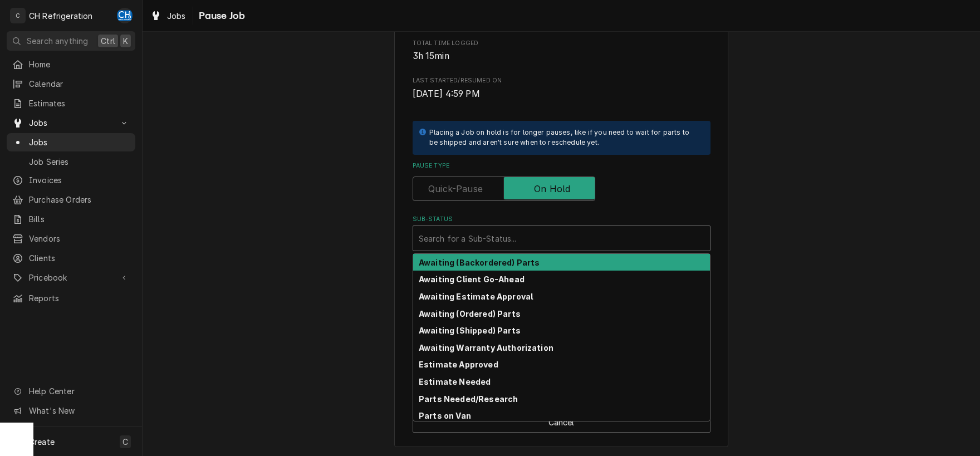
click at [510, 238] on div "Sub-Status" at bounding box center [562, 238] width 286 height 20
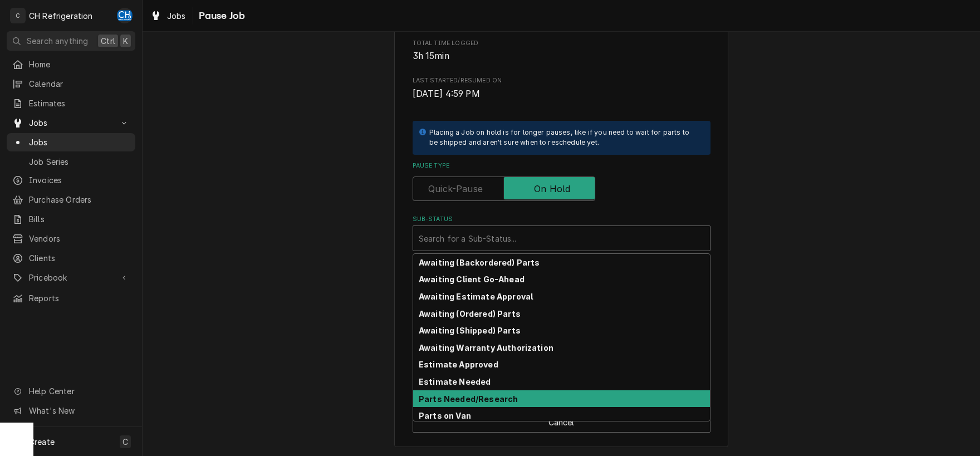
click at [503, 397] on strong "Parts Needed/Research" at bounding box center [468, 398] width 99 height 9
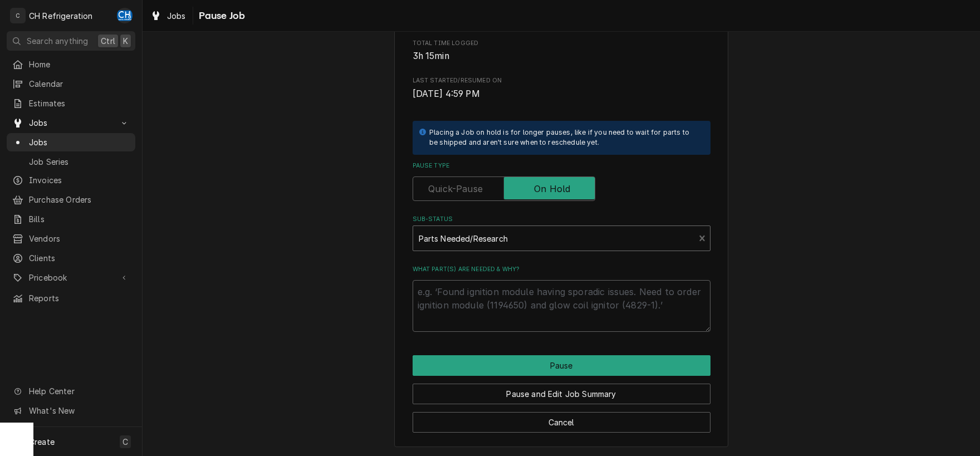
scroll to position [154, 0]
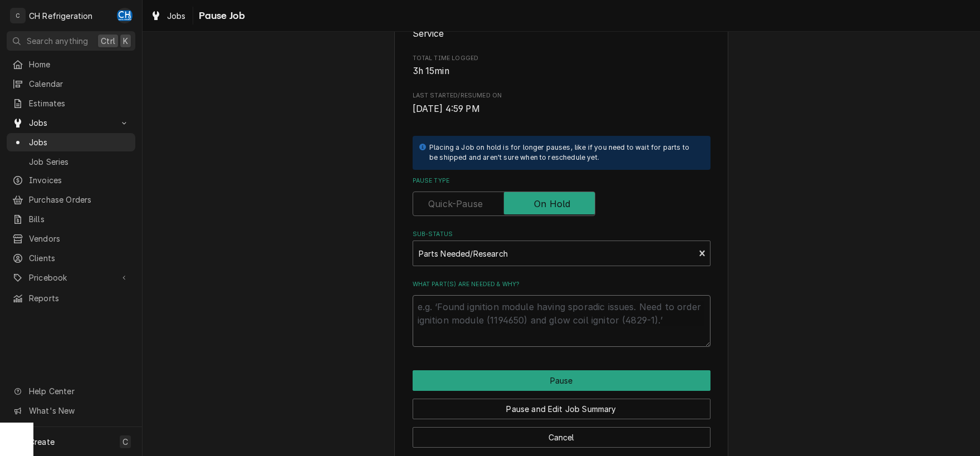
click at [512, 320] on textarea "What part(s) are needed & why?" at bounding box center [562, 321] width 298 height 52
paste textarea "Perlick 1006750-1 Temperature Control Kit"
type textarea "x"
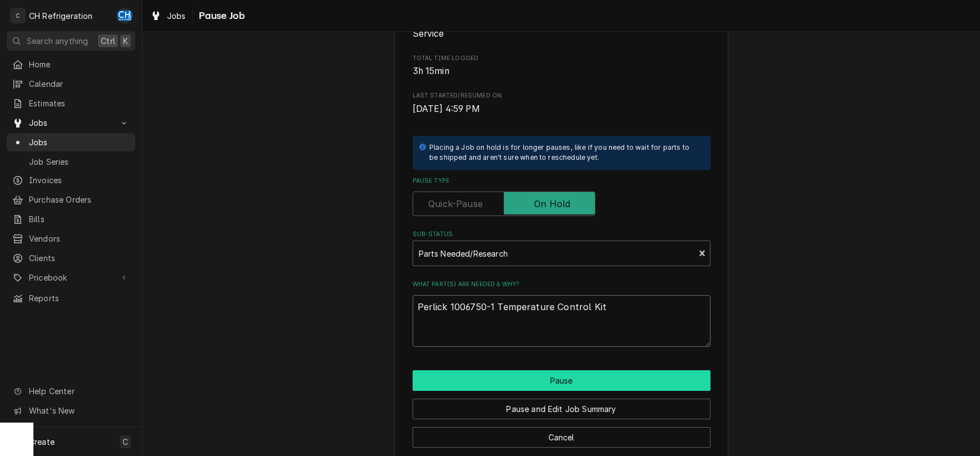
type textarea "Perlick 1006750-1 Temperature Control Kit"
click at [585, 387] on button "Pause" at bounding box center [562, 380] width 298 height 21
type textarea "x"
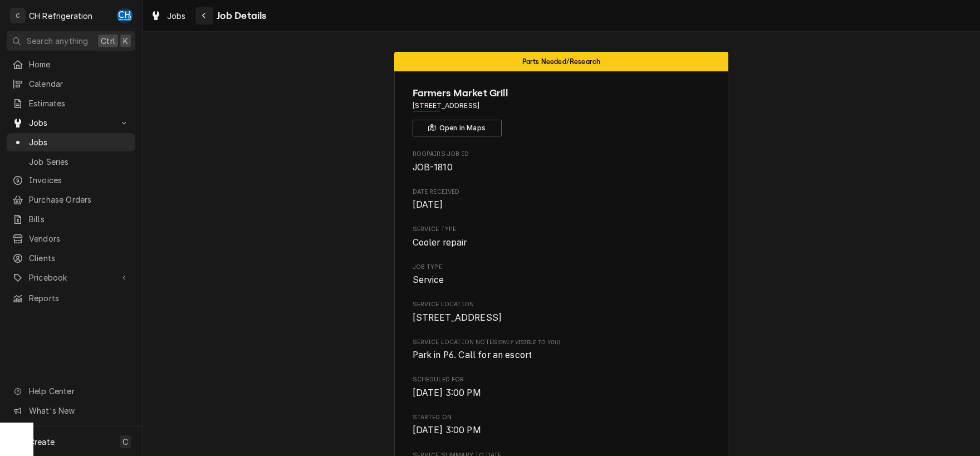
click at [199, 16] on div "Navigate back" at bounding box center [204, 15] width 11 height 11
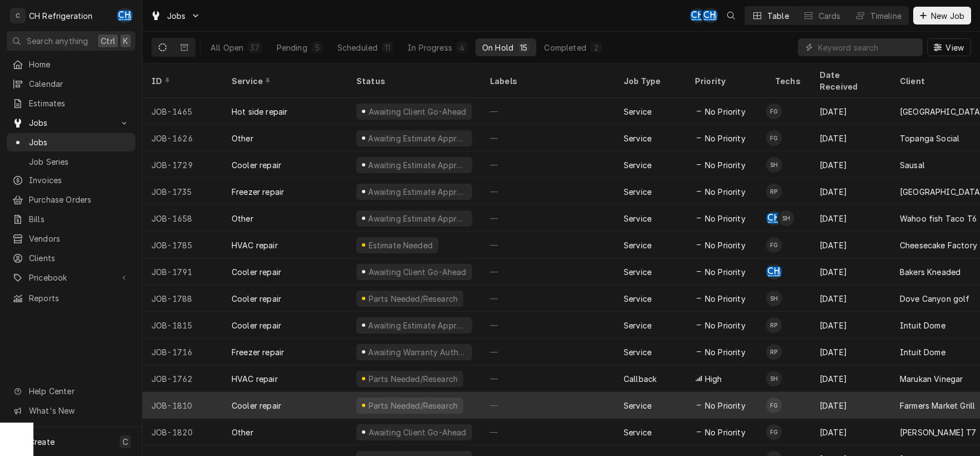
click at [505, 398] on div "—" at bounding box center [548, 405] width 134 height 27
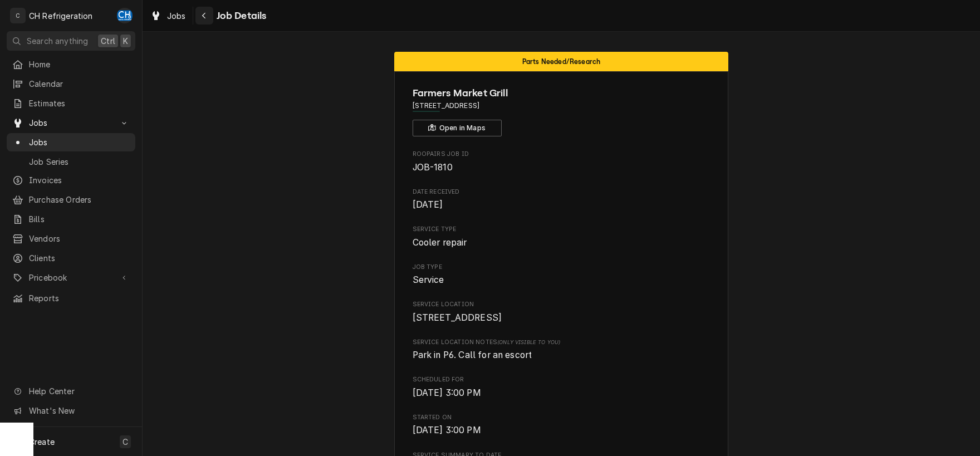
click at [203, 17] on icon "Navigate back" at bounding box center [204, 16] width 5 height 8
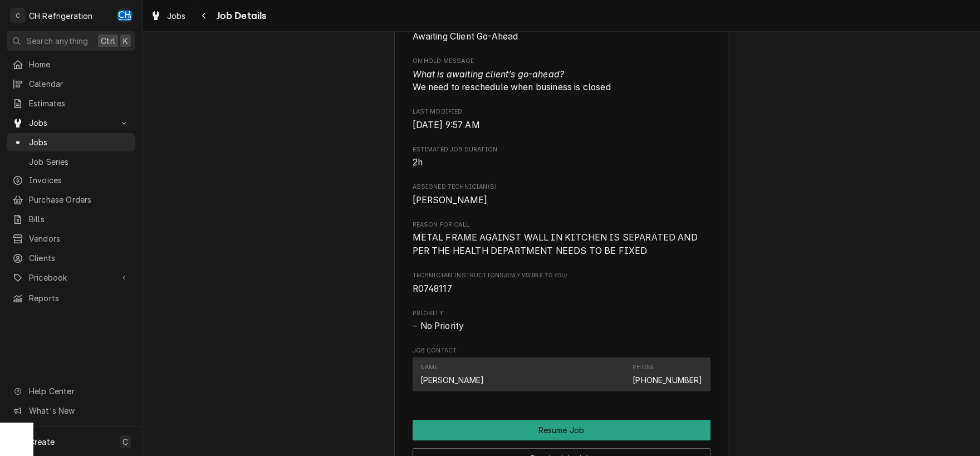
scroll to position [523, 0]
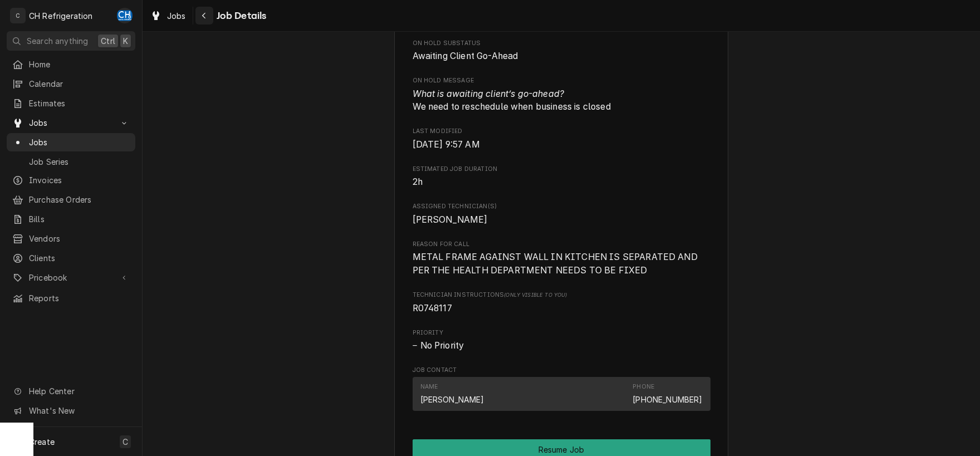
click at [210, 15] on button "Navigate back" at bounding box center [204, 16] width 18 height 18
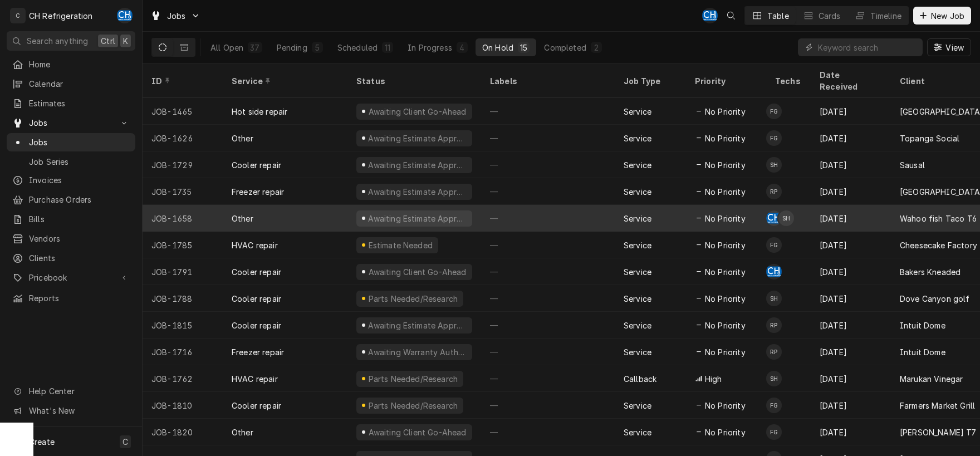
click at [565, 205] on div "—" at bounding box center [548, 218] width 134 height 27
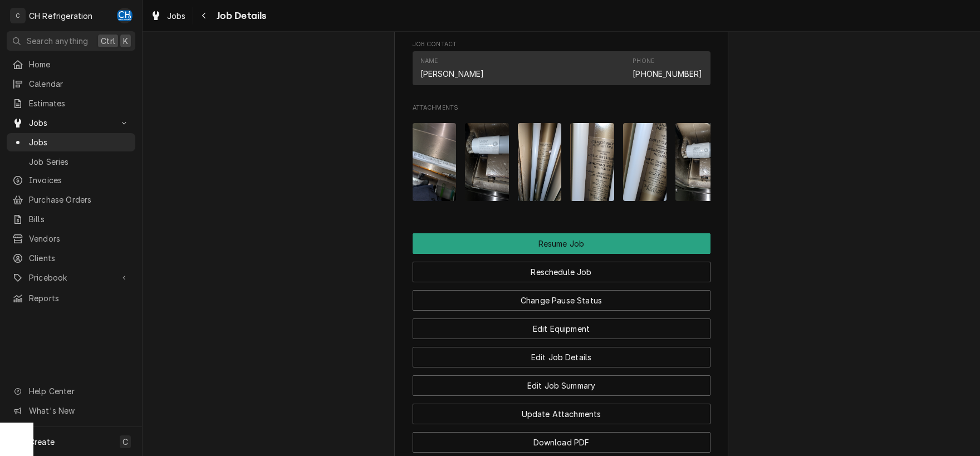
scroll to position [1063, 0]
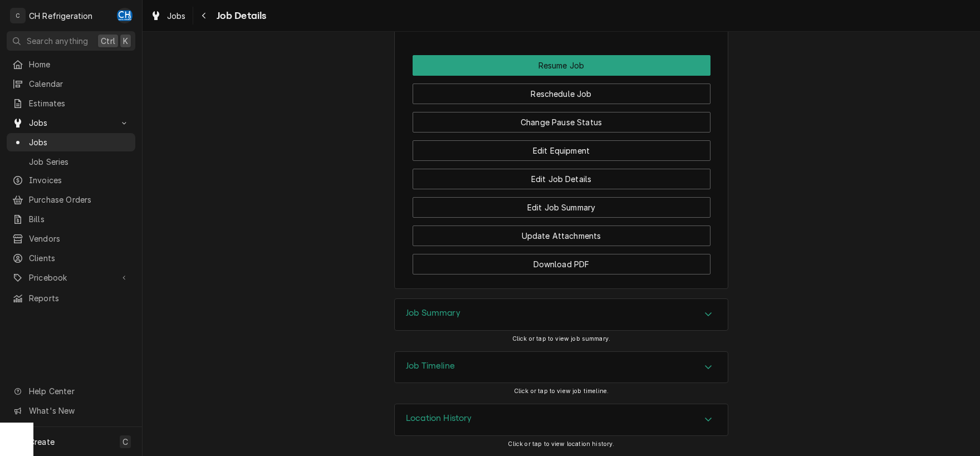
click at [711, 305] on div "Job Summary" at bounding box center [561, 314] width 333 height 31
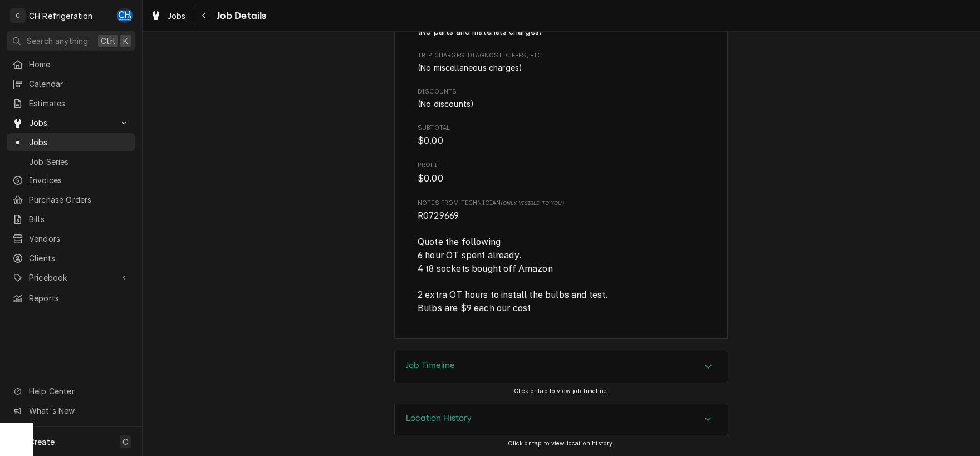
scroll to position [1888, 0]
click at [714, 366] on div "Accordion Header" at bounding box center [708, 366] width 17 height 13
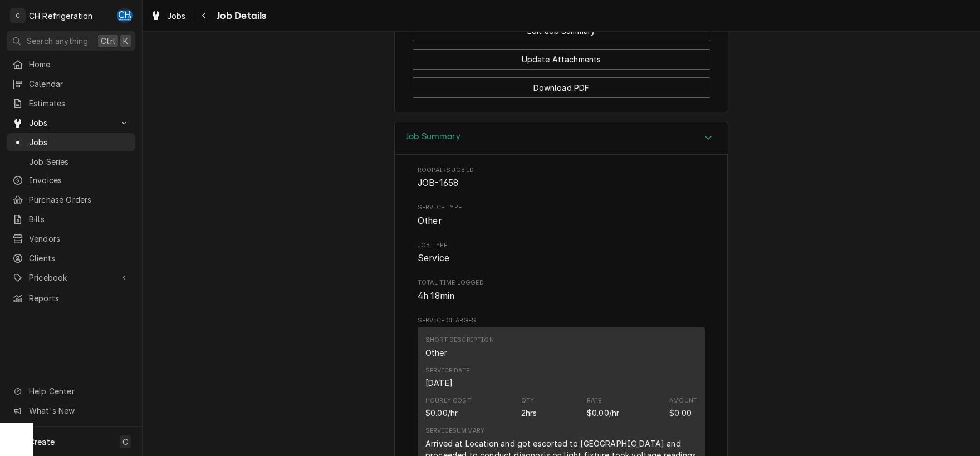
scroll to position [1053, 0]
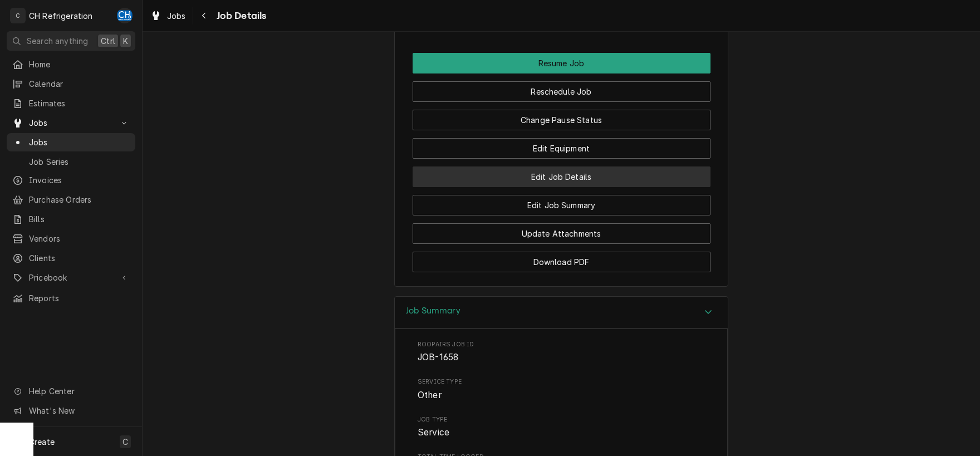
click at [572, 184] on button "Edit Job Details" at bounding box center [562, 177] width 298 height 21
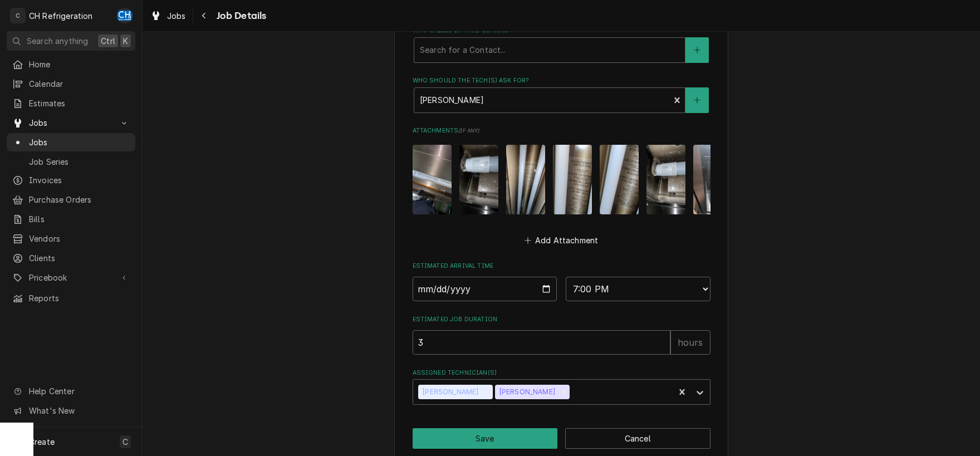
scroll to position [564, 0]
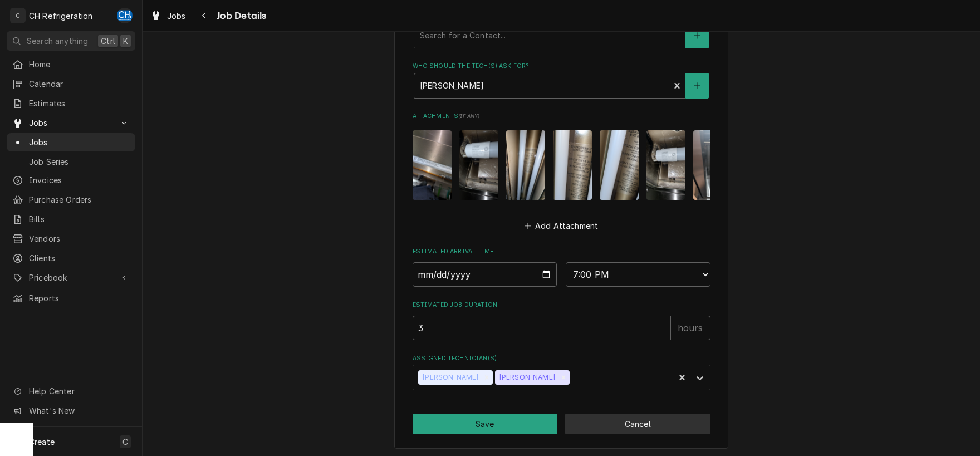
click at [616, 420] on button "Cancel" at bounding box center [637, 424] width 145 height 21
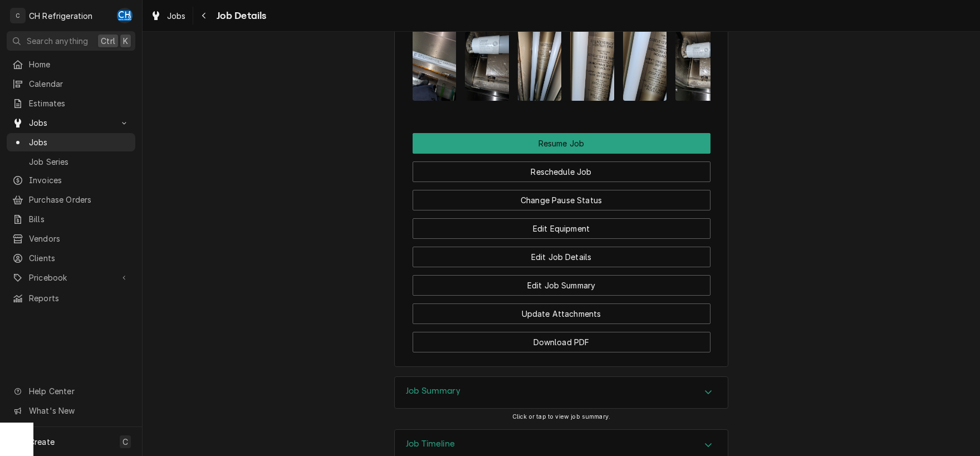
scroll to position [1047, 0]
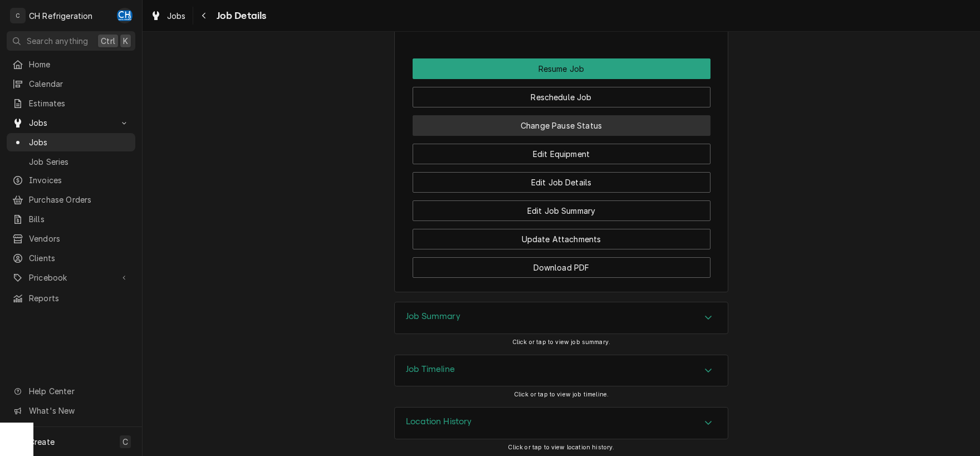
click at [566, 136] on button "Change Pause Status" at bounding box center [562, 125] width 298 height 21
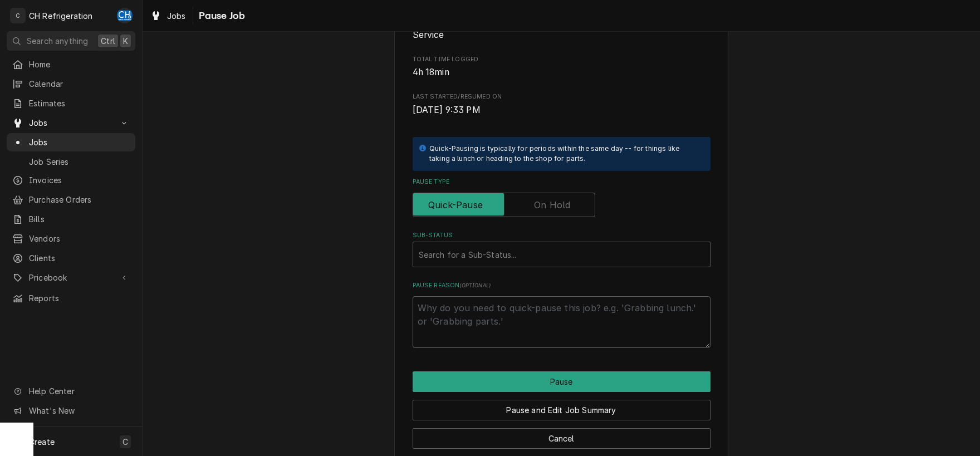
scroll to position [169, 0]
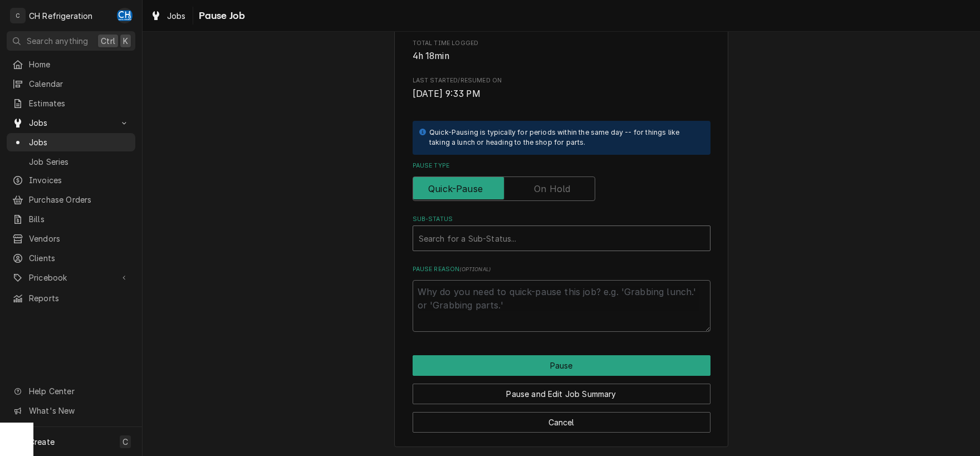
type textarea "x"
click at [513, 243] on div "Sub-Status" at bounding box center [562, 238] width 286 height 20
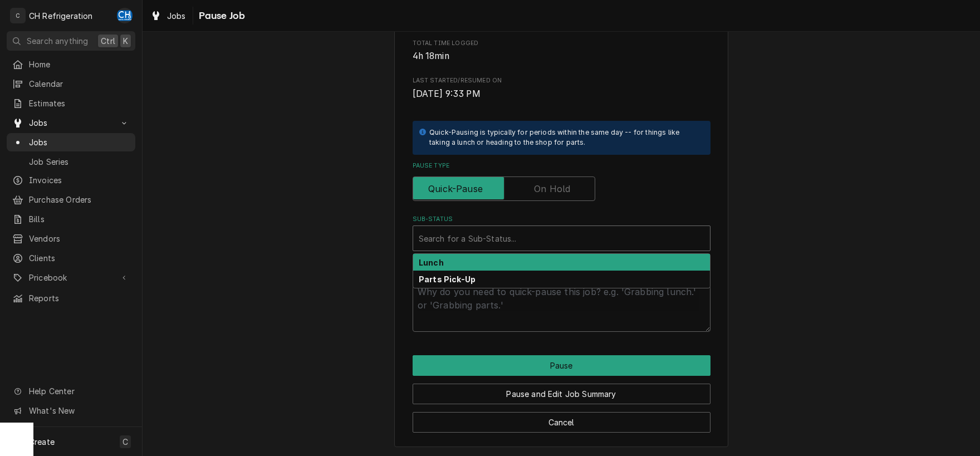
click at [506, 246] on div "Sub-Status" at bounding box center [562, 238] width 286 height 20
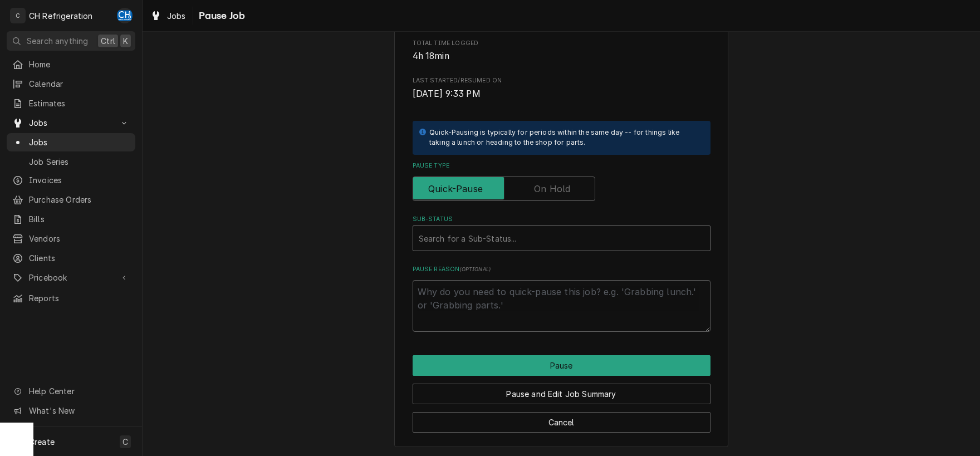
click at [565, 191] on label "Pause Type" at bounding box center [504, 189] width 183 height 25
click at [565, 191] on input "Pause Type" at bounding box center [504, 189] width 173 height 25
checkbox input "true"
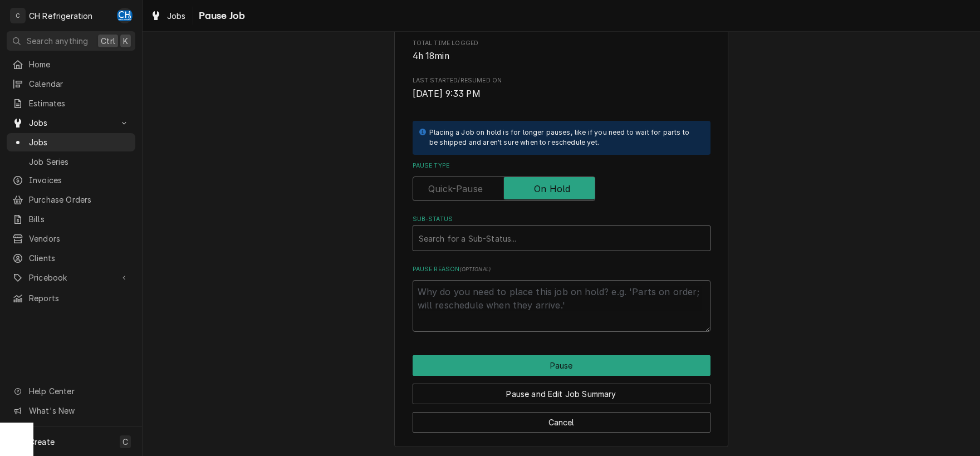
click at [519, 236] on div "Sub-Status" at bounding box center [562, 238] width 286 height 20
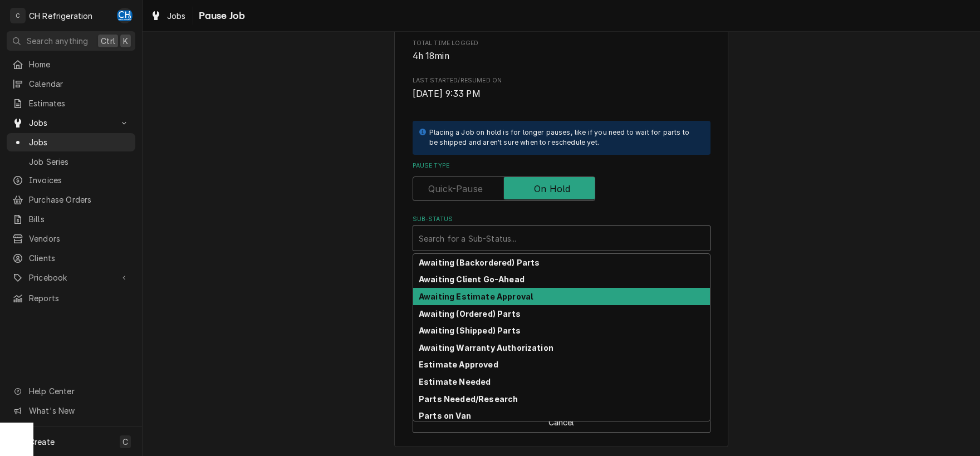
click at [511, 297] on strong "Awaiting Estimate Approval" at bounding box center [476, 296] width 114 height 9
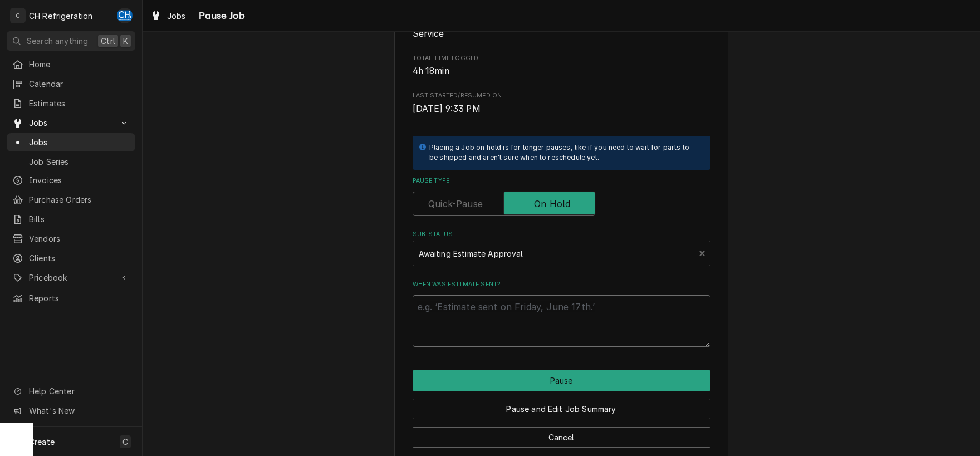
click at [510, 320] on textarea "When was estimate sent?" at bounding box center [562, 321] width 298 height 52
type textarea "x"
type textarea "u"
type textarea "x"
type textarea "up"
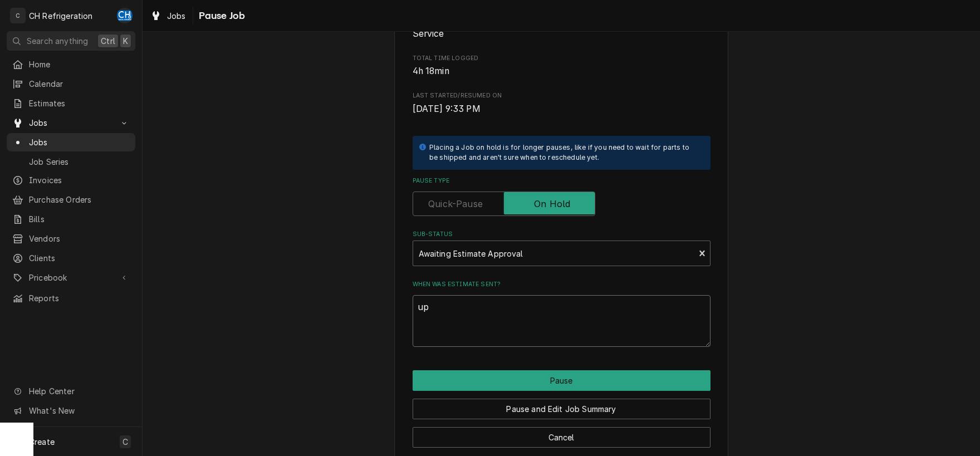
type textarea "x"
type textarea "upd"
type textarea "x"
type textarea "updat"
type textarea "x"
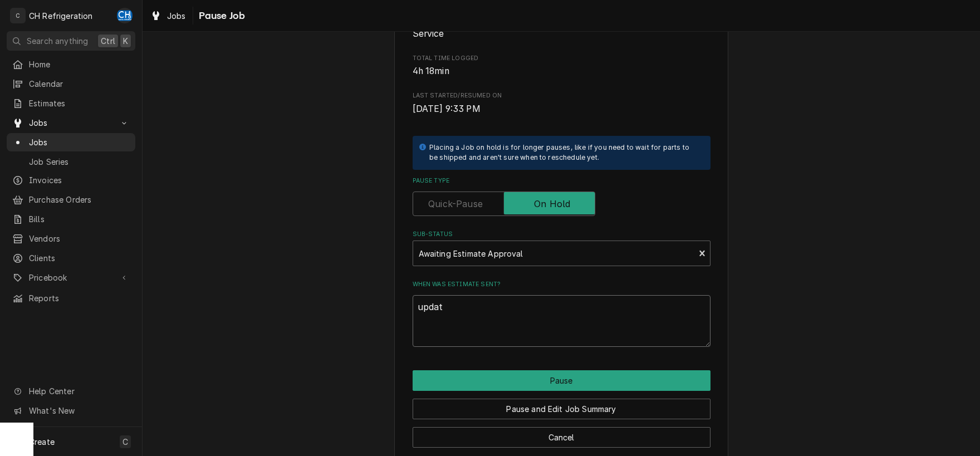
type textarea "update"
type textarea "x"
type textarea "updated"
type textarea "x"
type textarea "updated"
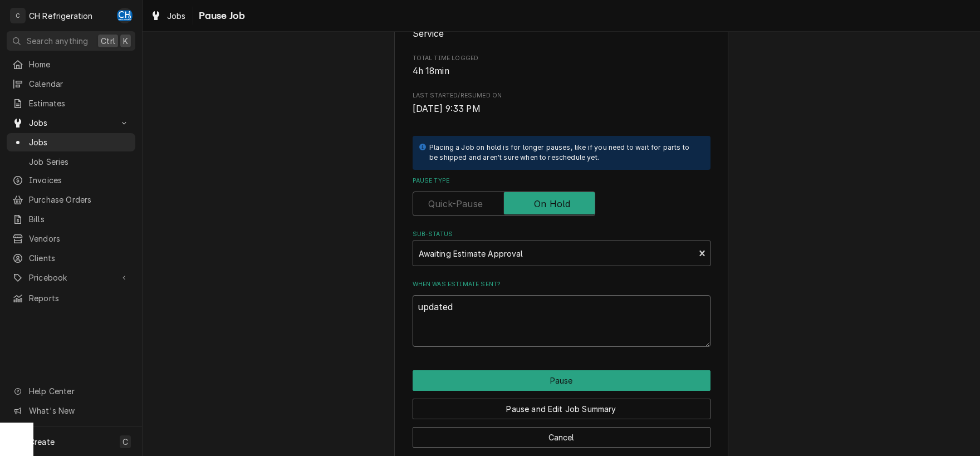
type textarea "x"
type textarea "updated e"
type textarea "x"
type textarea "updated es"
type textarea "x"
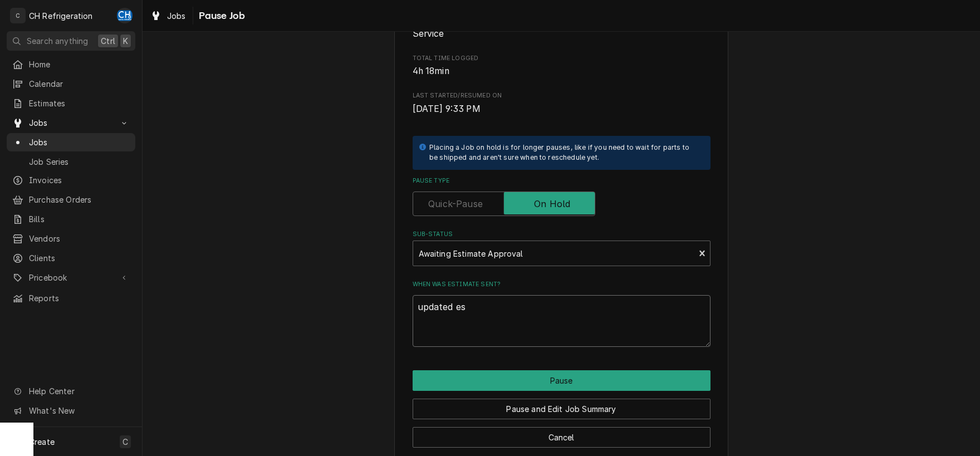
type textarea "updated est"
type textarea "x"
type textarea "updated esti"
type textarea "x"
type textarea "updated estim"
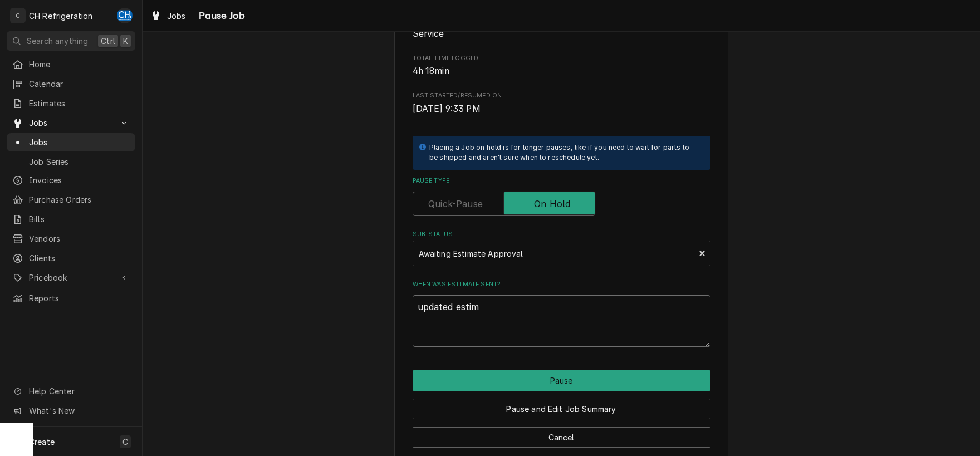
type textarea "x"
type textarea "updated estima"
type textarea "x"
type textarea "updated estimat"
type textarea "x"
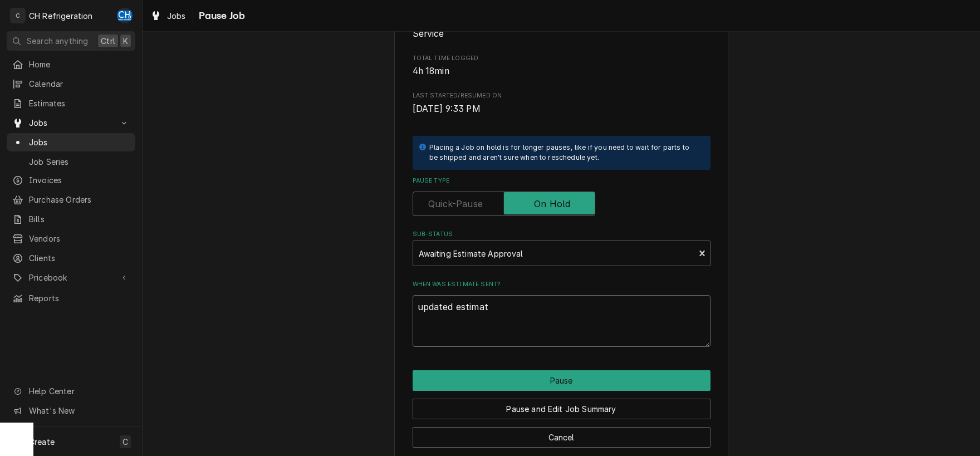
type textarea "updated estimate"
type textarea "x"
type textarea "updated estimate"
type textarea "x"
type textarea "updated estimate s"
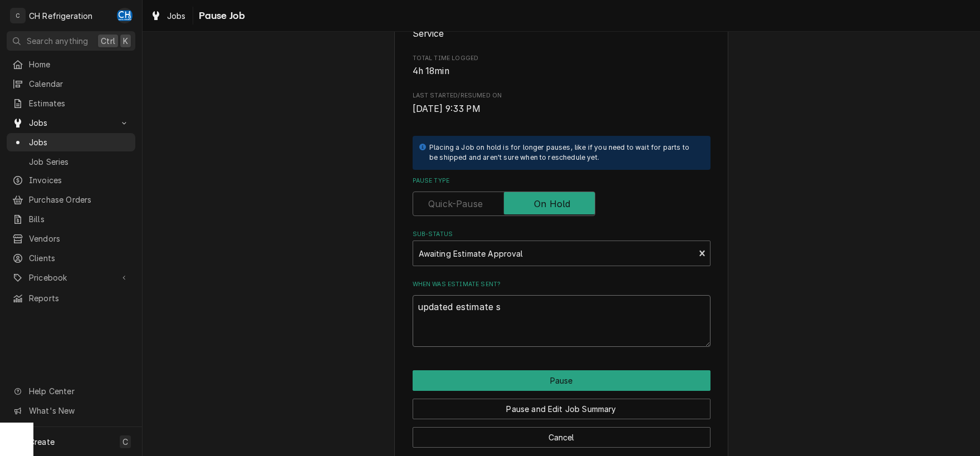
type textarea "x"
type textarea "updated estimate se"
type textarea "x"
type textarea "updated estimate sen"
type textarea "x"
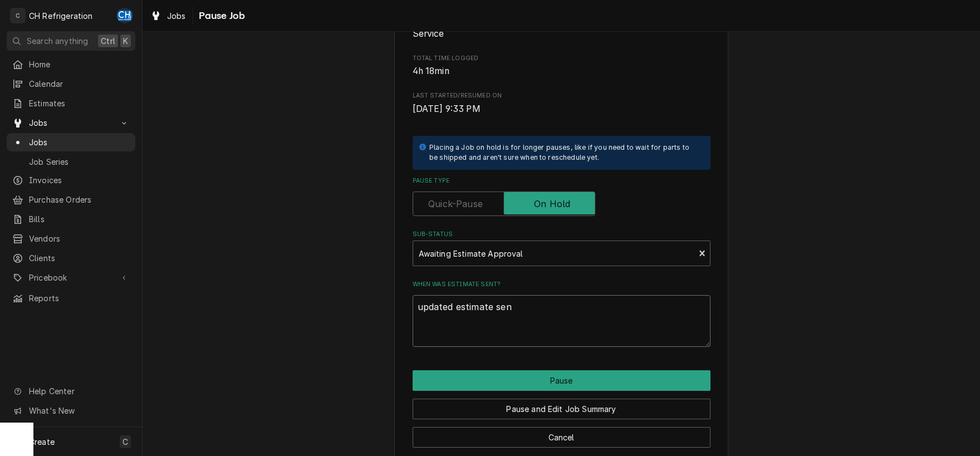
type textarea "updated estimate sent"
type textarea "x"
type textarea "updated estimate sent"
type textarea "x"
type textarea "updated estimate sent o"
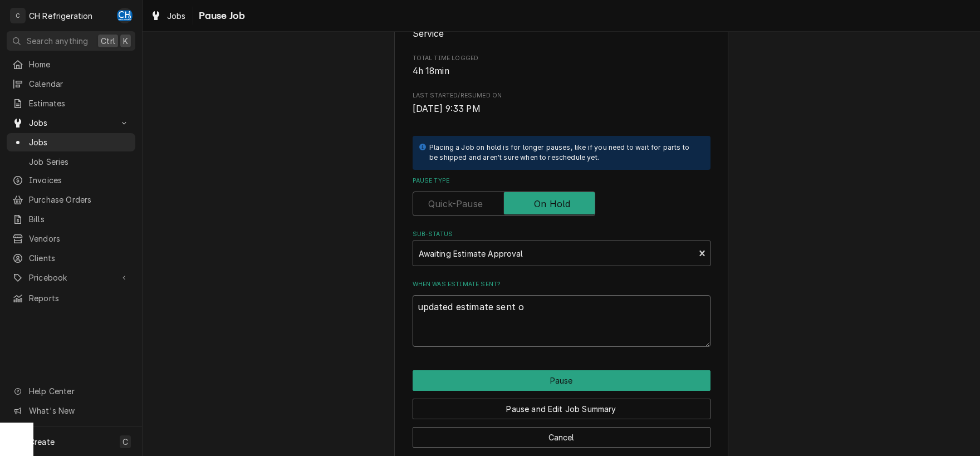
type textarea "x"
type textarea "updated estimate sent"
type textarea "x"
type textarea "updated estimate sent 8"
type textarea "x"
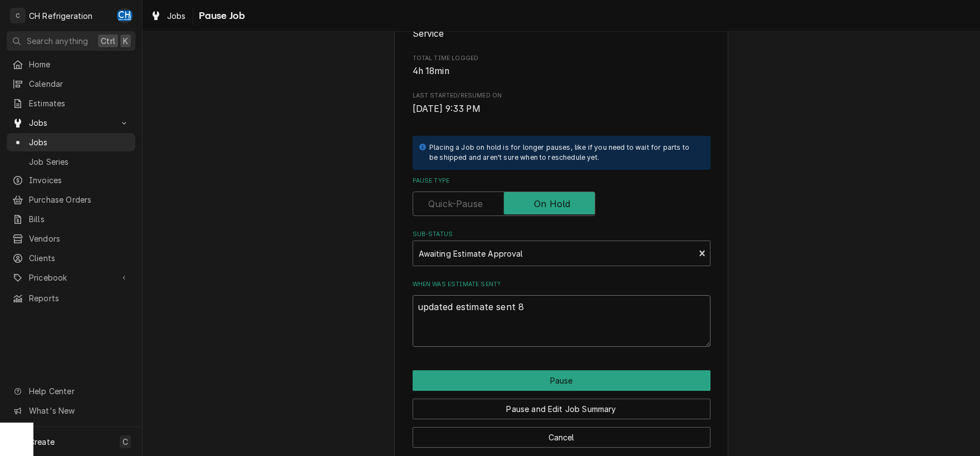
type textarea "updated estimate sent 8/"
type textarea "x"
type textarea "updated estimate sent 8/2"
type textarea "x"
type textarea "updated estimate sent 8/29"
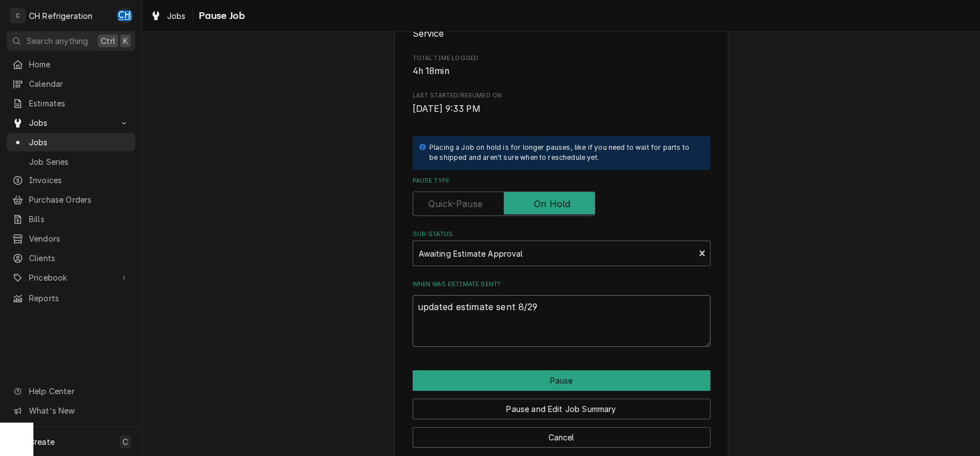
type textarea "x"
type textarea "updated estimate sent 8/29/"
type textarea "x"
type textarea "updated estimate sent 8/29/2"
type textarea "x"
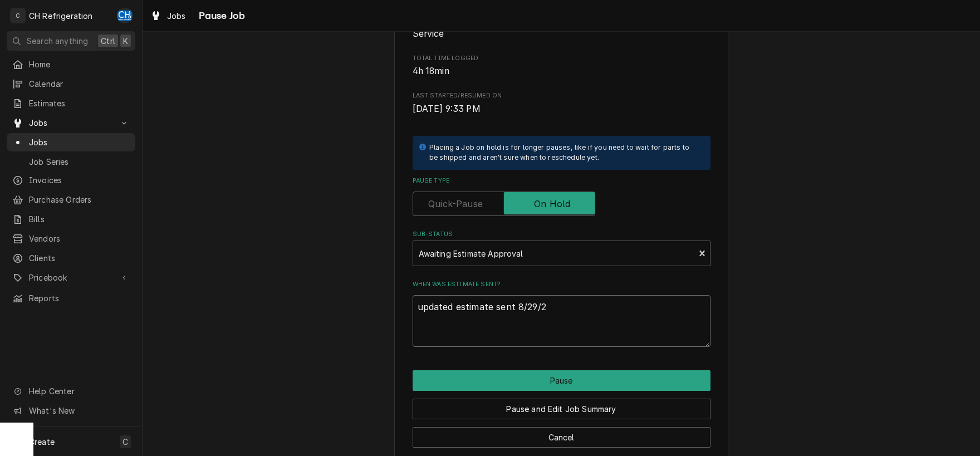
type textarea "updated estimate sent 8/29/25"
type textarea "x"
type textarea "updated estimate sent 8/29/2"
type textarea "x"
type textarea "updated estimate sent 8/29/"
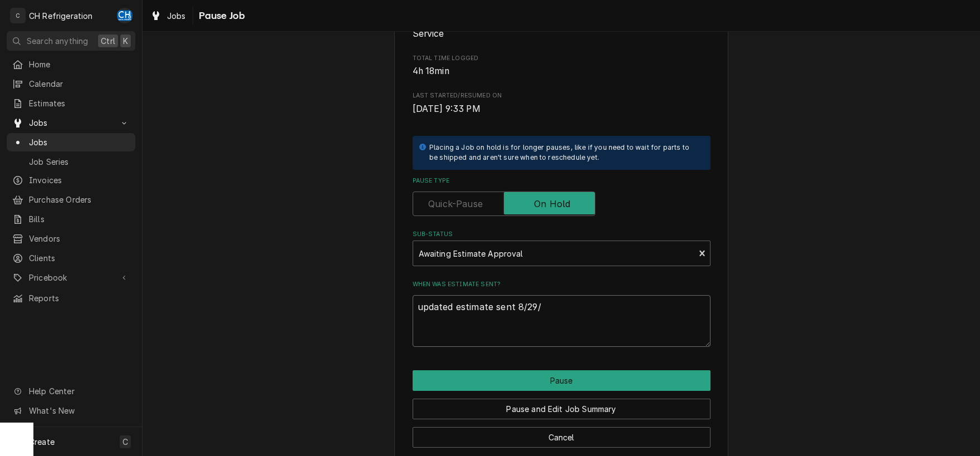
type textarea "x"
type textarea "updated estimate sent 8/29"
drag, startPoint x: 495, startPoint y: 305, endPoint x: 515, endPoint y: 309, distance: 21.0
click at [495, 305] on textarea "updated estimate sent 8/29" at bounding box center [562, 321] width 298 height 52
type textarea "x"
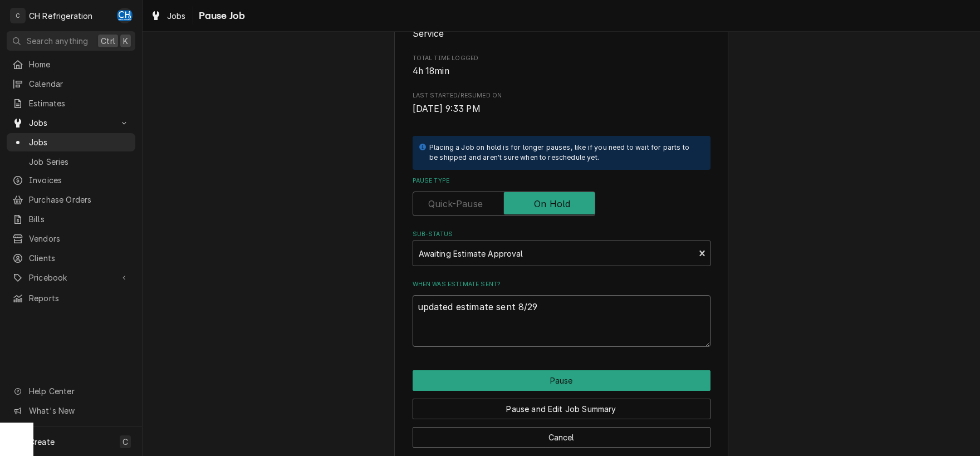
type textarea "updated estimate sent 8/29"
type textarea "x"
type textarea "updated estimate sent 8/29"
type textarea "x"
type textarea "updated estimate #sent 8/29"
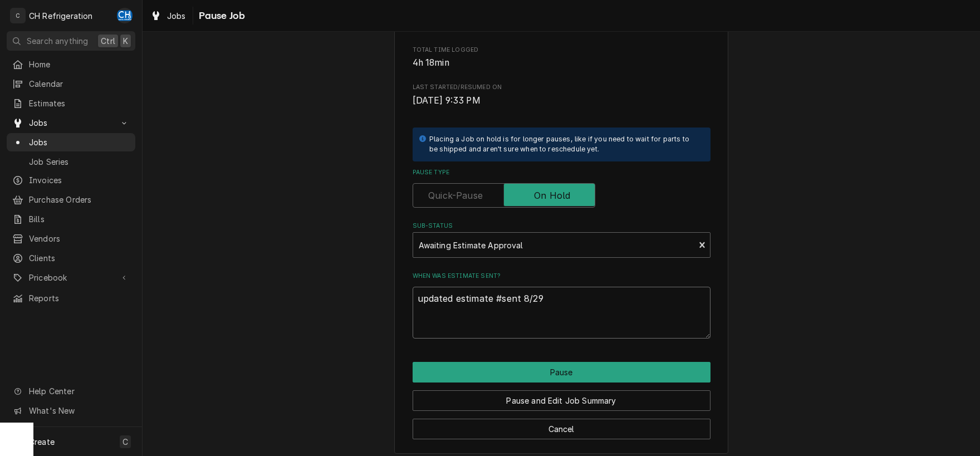
scroll to position [169, 0]
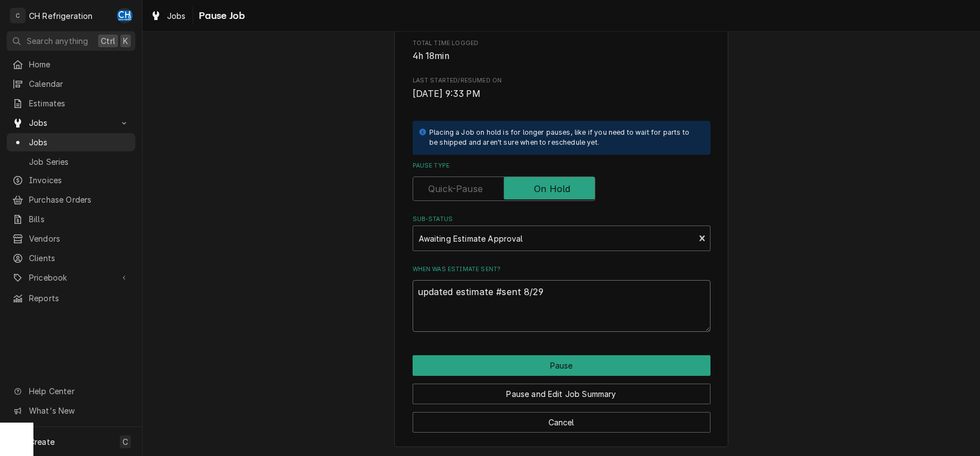
type textarea "x"
type textarea "updated estimate #1sent 8/29"
type textarea "x"
type textarea "updated estimate #14sent 8/29"
type textarea "x"
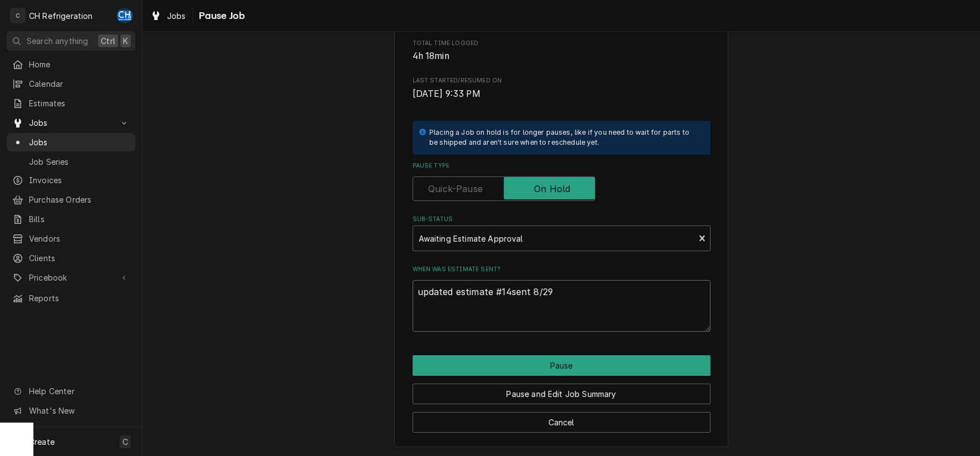
type textarea "updated estimate #146sent 8/29"
type textarea "x"
type textarea "updated estimate #1465sent 8/29"
type textarea "x"
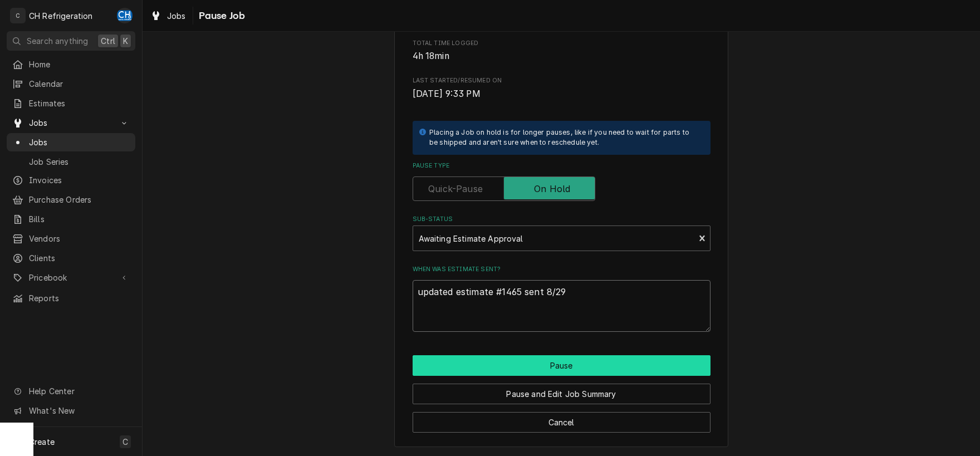
type textarea "updated estimate #1465 sent 8/29"
click at [580, 369] on button "Pause" at bounding box center [562, 365] width 298 height 21
type textarea "x"
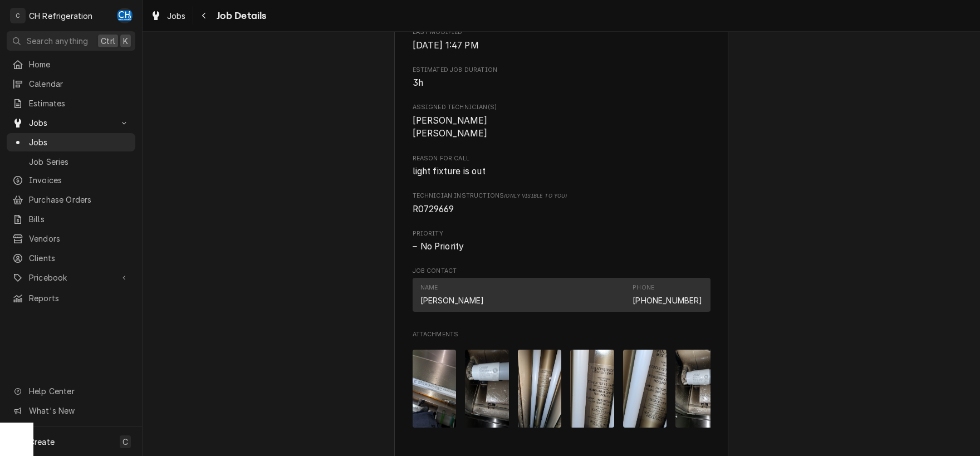
scroll to position [423, 0]
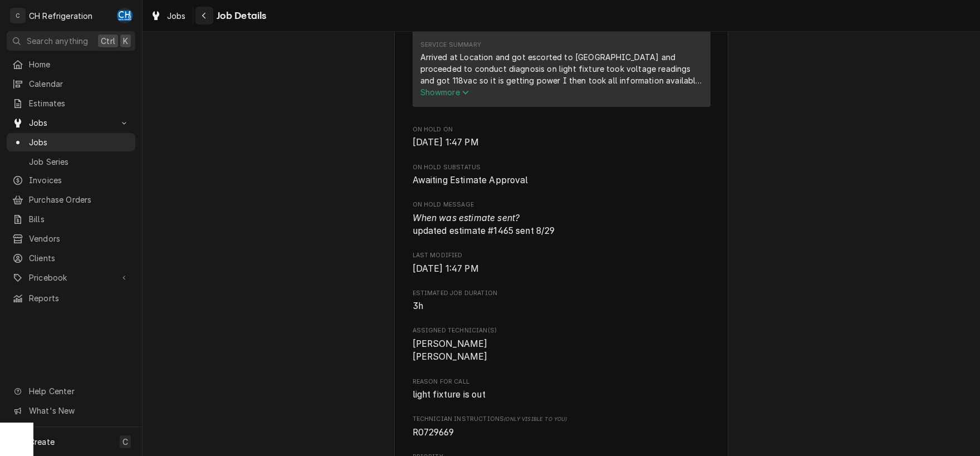
click at [202, 16] on icon "Navigate back" at bounding box center [204, 16] width 5 height 8
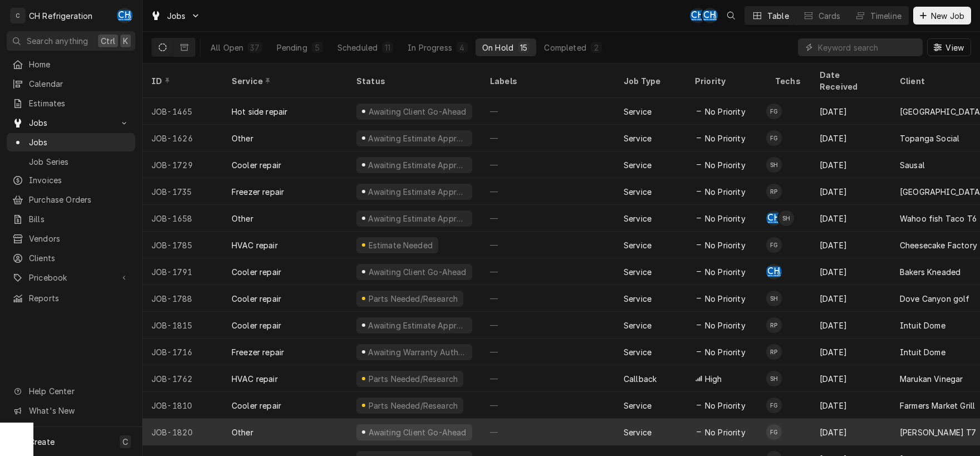
click at [579, 425] on div "—" at bounding box center [548, 432] width 134 height 27
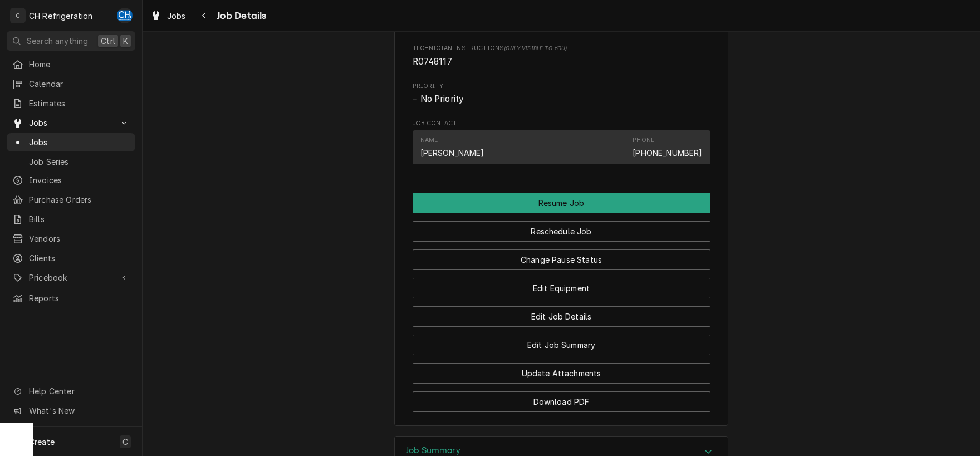
scroll to position [873, 0]
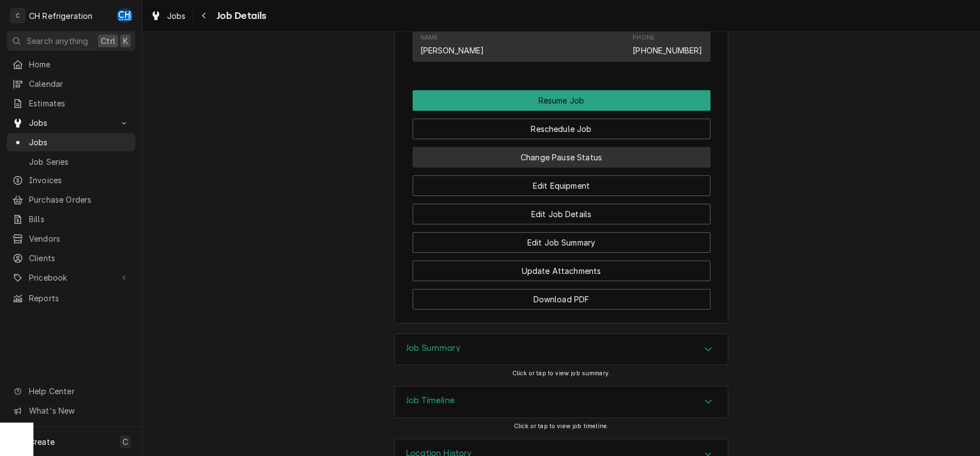
click at [572, 166] on button "Change Pause Status" at bounding box center [562, 157] width 298 height 21
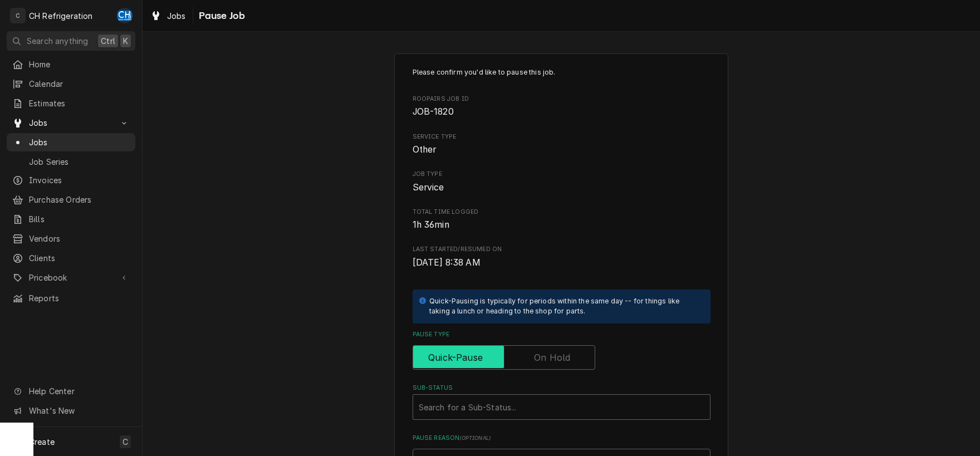
click at [531, 363] on input "Pause Type" at bounding box center [504, 357] width 173 height 25
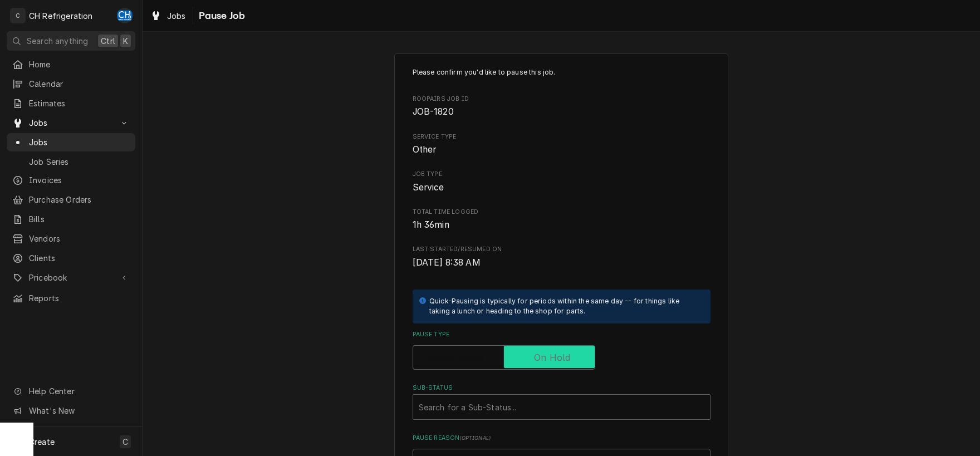
checkbox input "true"
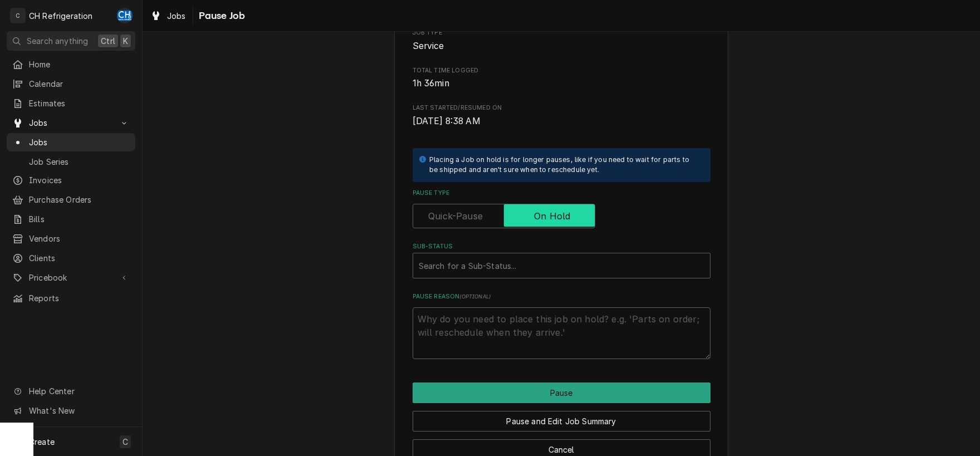
scroll to position [169, 0]
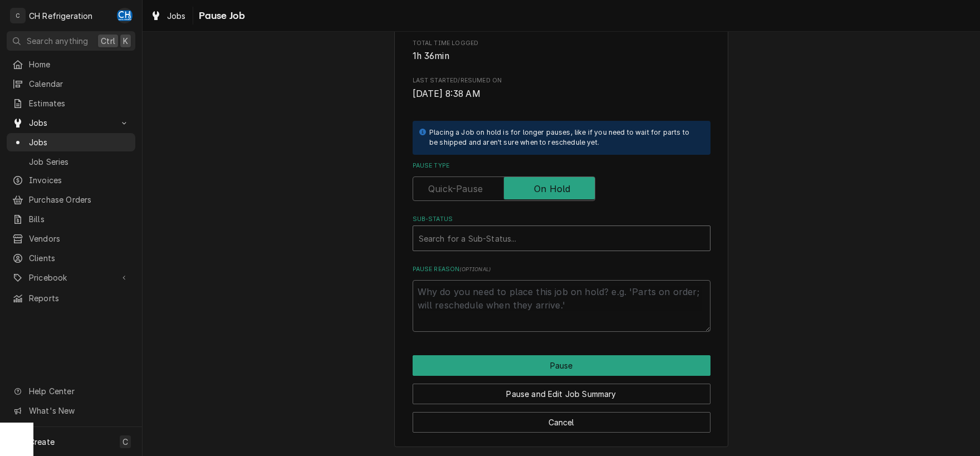
type textarea "x"
click at [493, 241] on div "Sub-Status" at bounding box center [562, 238] width 286 height 20
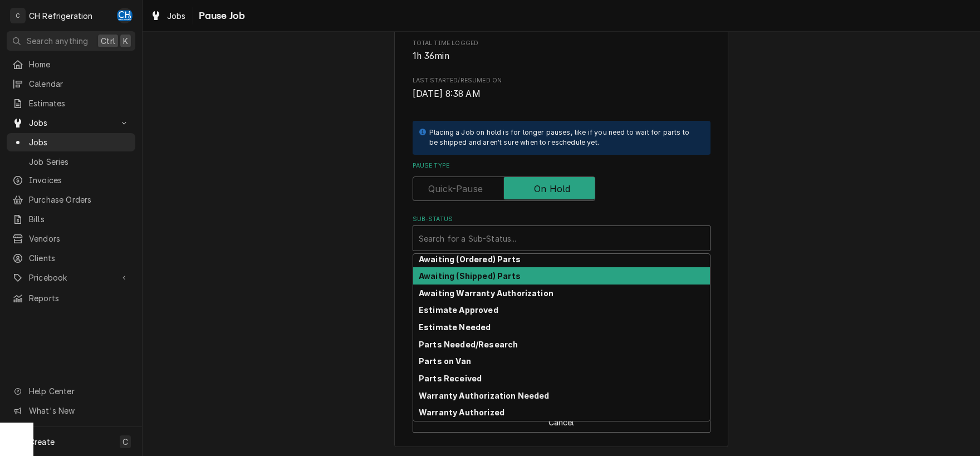
scroll to position [0, 0]
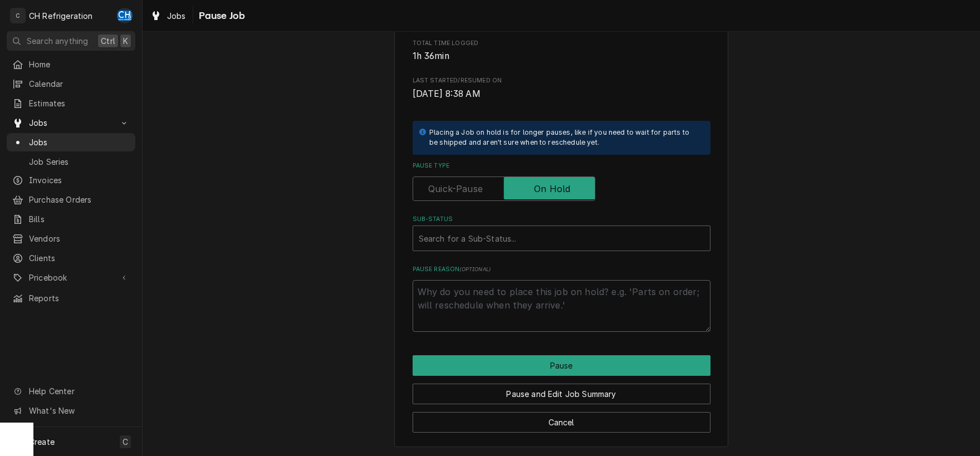
click at [850, 227] on div "Please confirm you'd like to pause this job. Roopairs Job ID JOB-1820 Service T…" at bounding box center [562, 166] width 838 height 582
click at [563, 425] on button "Cancel" at bounding box center [562, 422] width 298 height 21
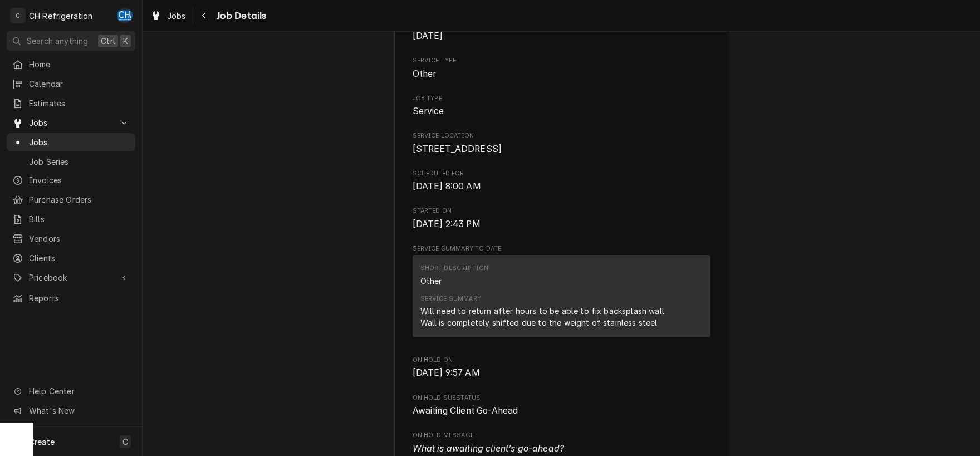
scroll to position [861, 0]
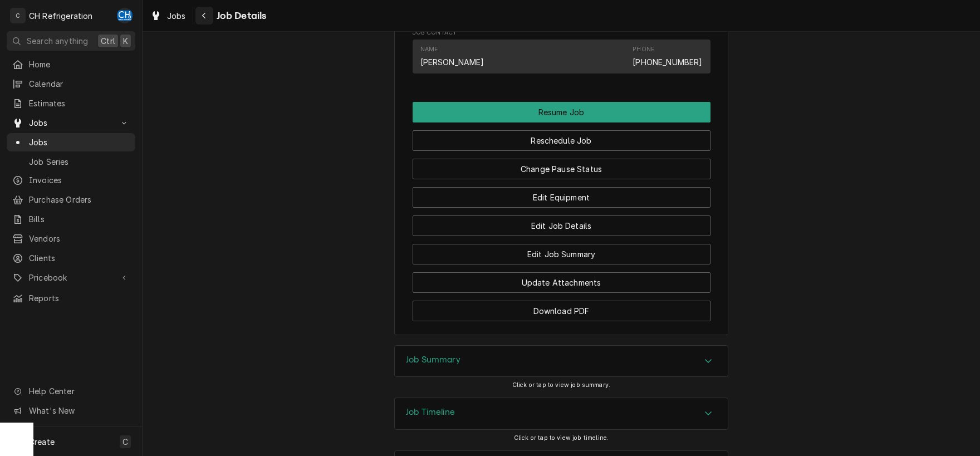
click at [204, 17] on icon "Navigate back" at bounding box center [203, 16] width 3 height 6
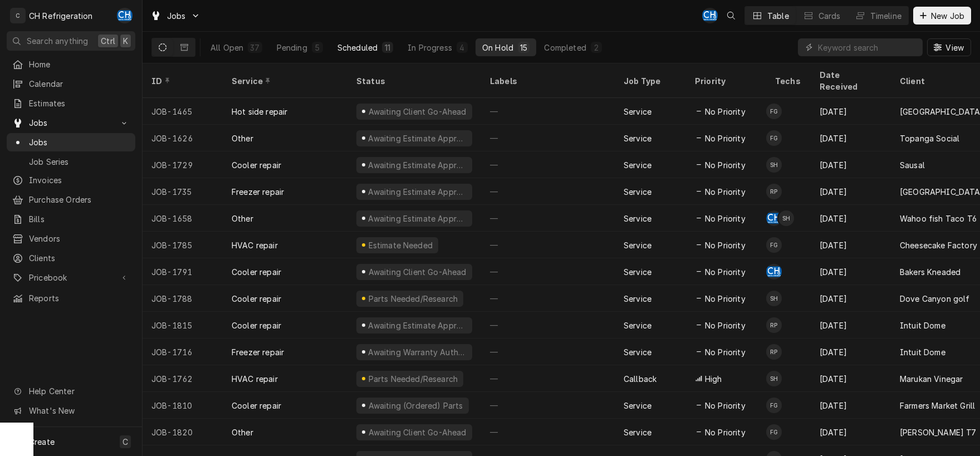
click at [356, 48] on div "Scheduled" at bounding box center [357, 48] width 40 height 12
